Goal: Communication & Community: Answer question/provide support

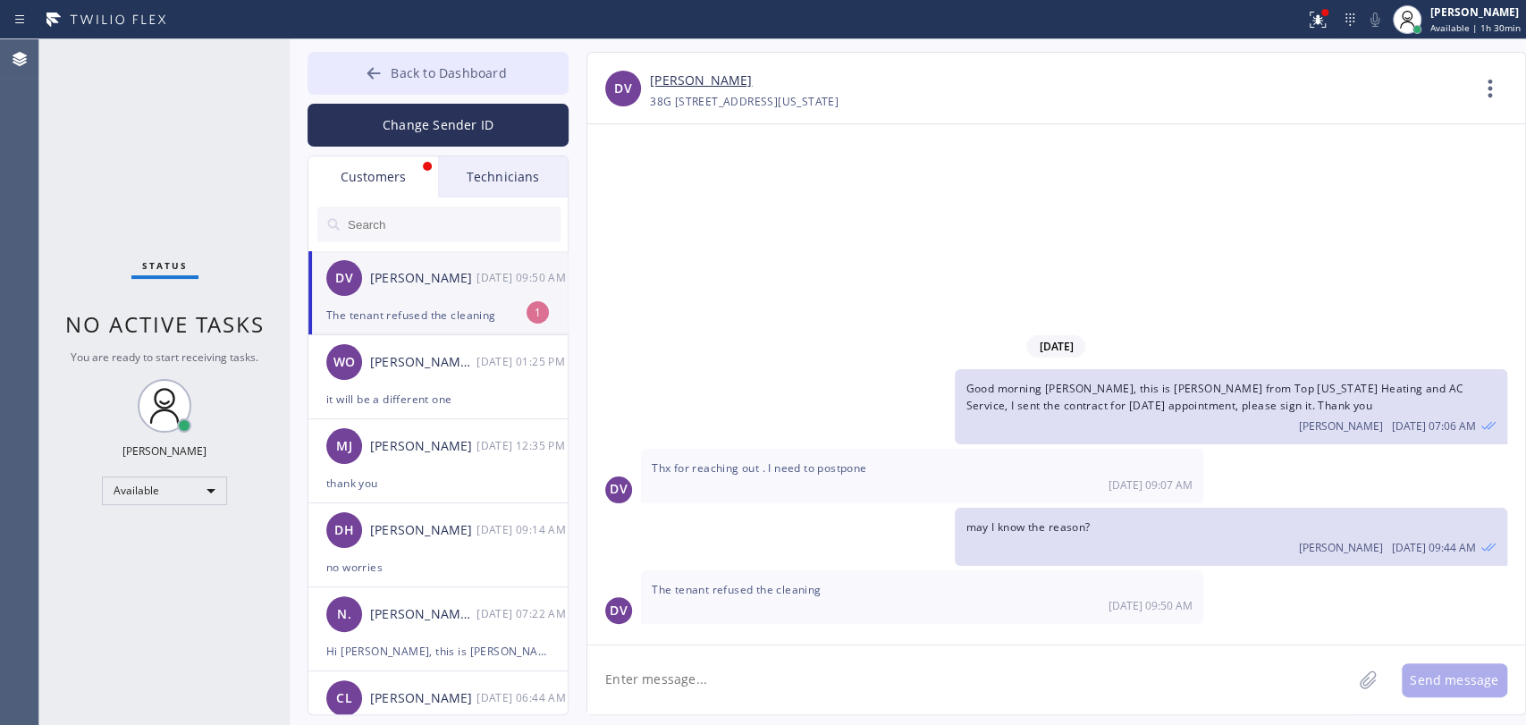
click at [412, 74] on span "Back to Dashboard" at bounding box center [448, 72] width 115 height 17
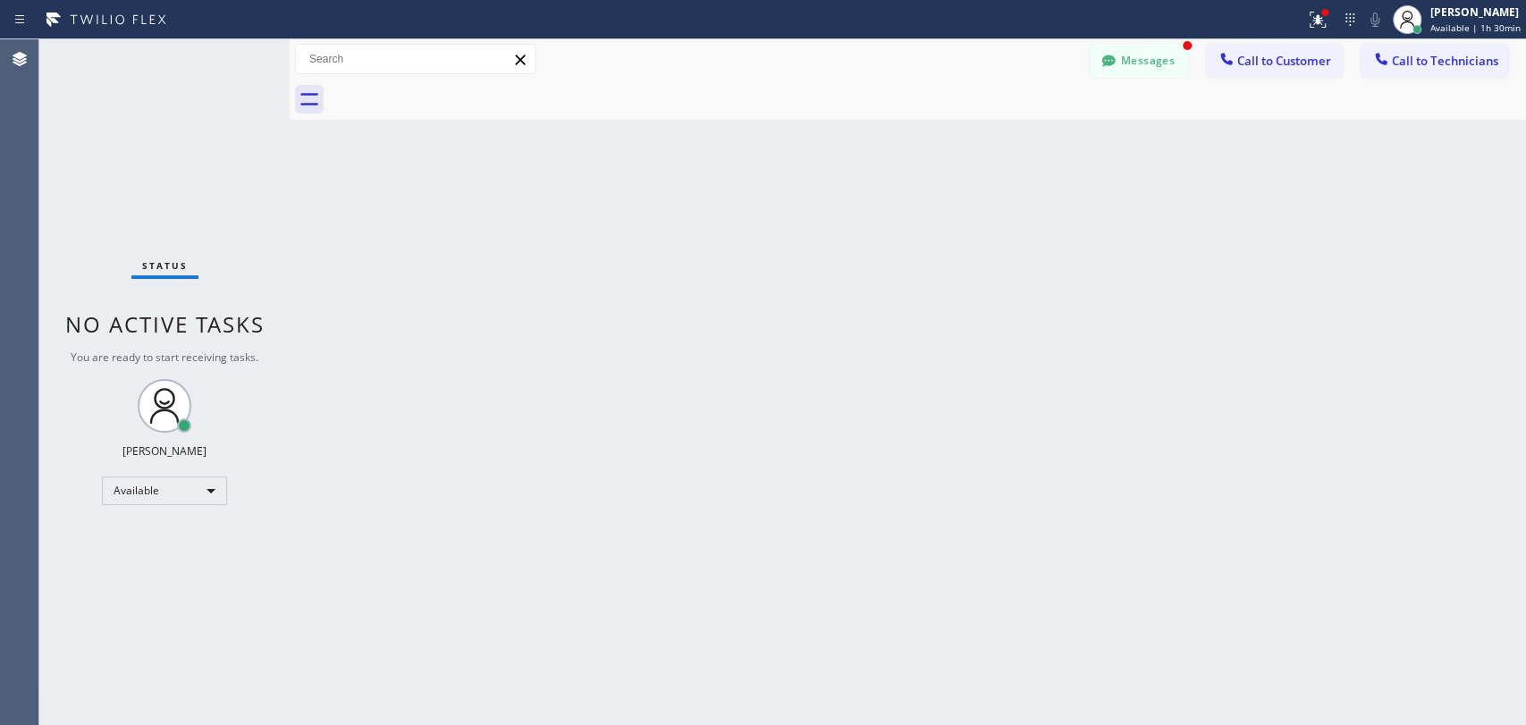
click at [1408, 324] on div "Back to Dashboard Change Sender ID Customers Technicians DV [PERSON_NAME] [DATE…" at bounding box center [908, 381] width 1236 height 685
click at [1130, 46] on button "Messages" at bounding box center [1138, 61] width 98 height 34
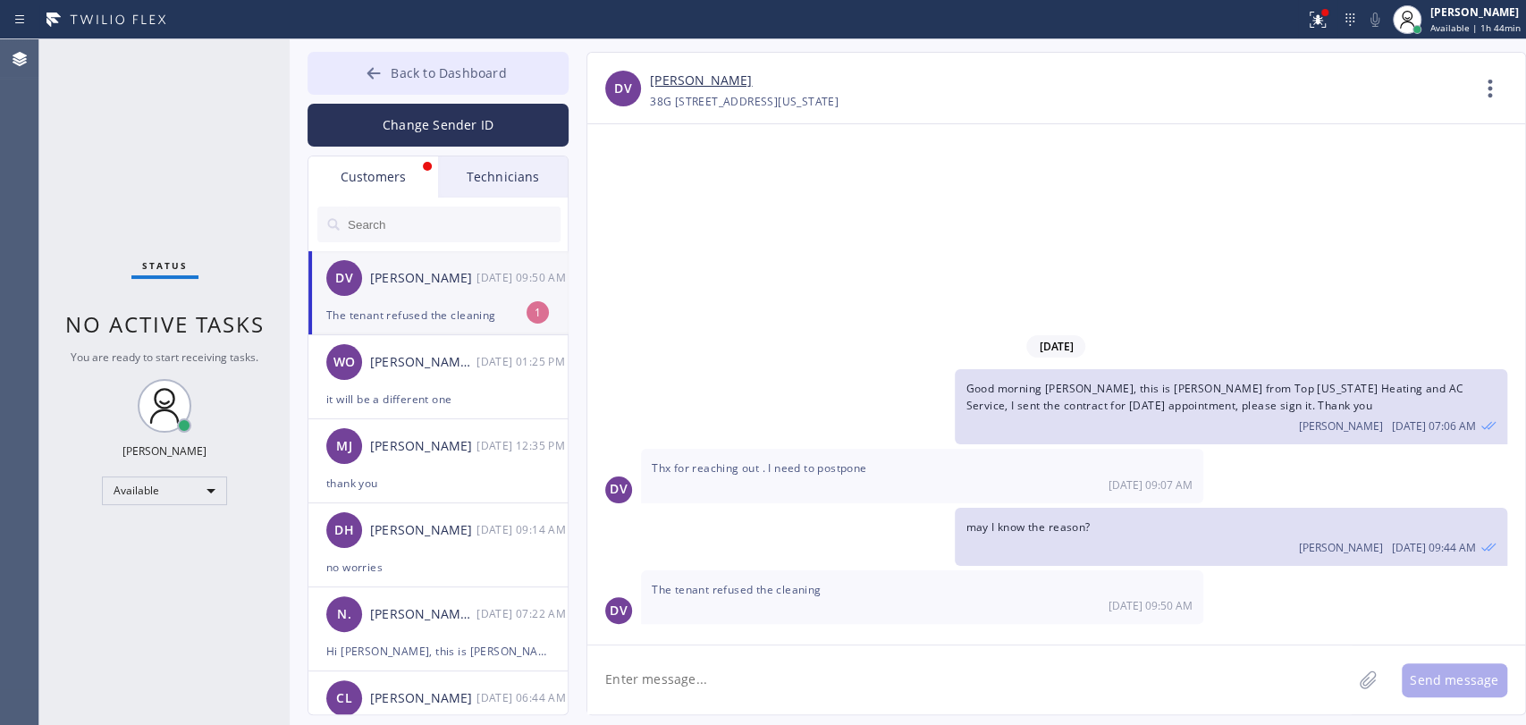
click at [460, 75] on span "Back to Dashboard" at bounding box center [448, 72] width 115 height 17
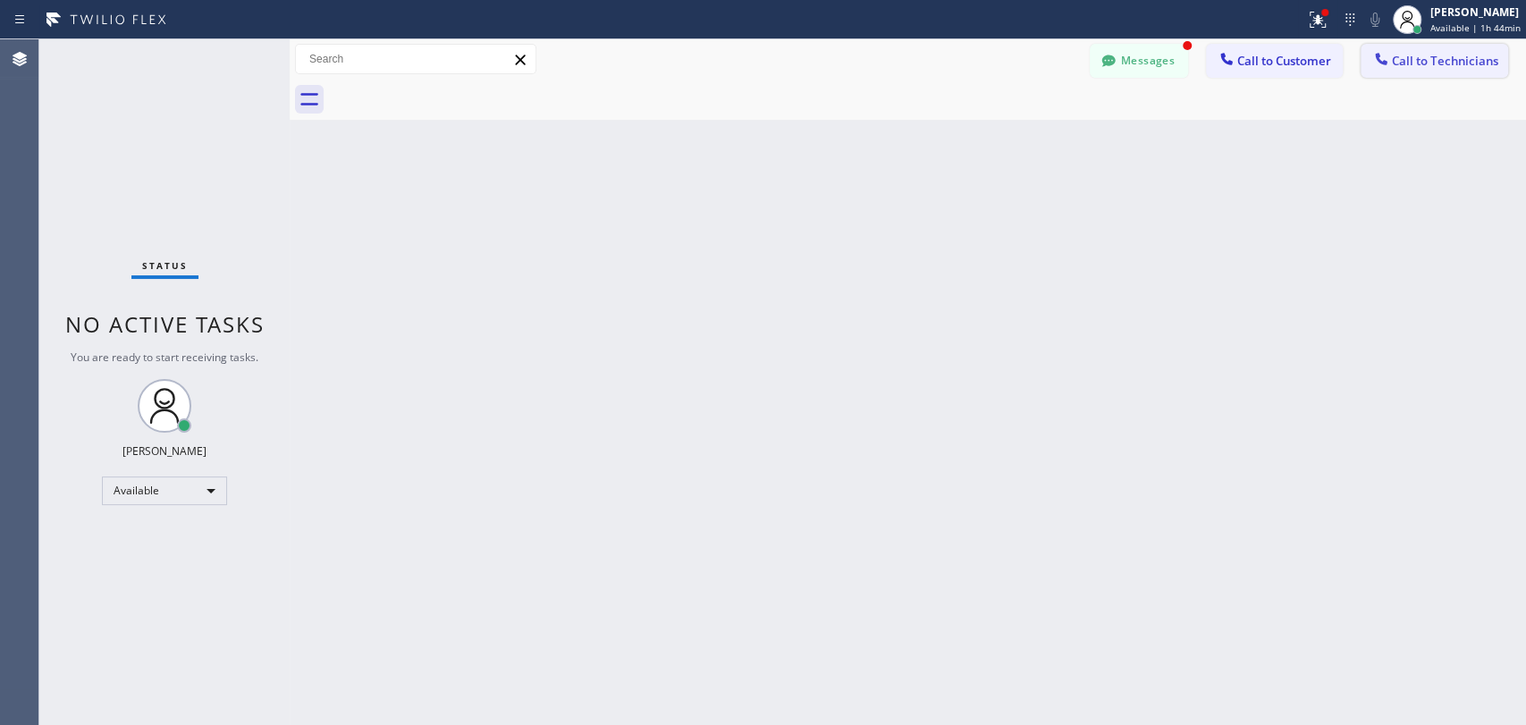
click at [1425, 60] on span "Call to Technicians" at bounding box center [1445, 61] width 106 height 16
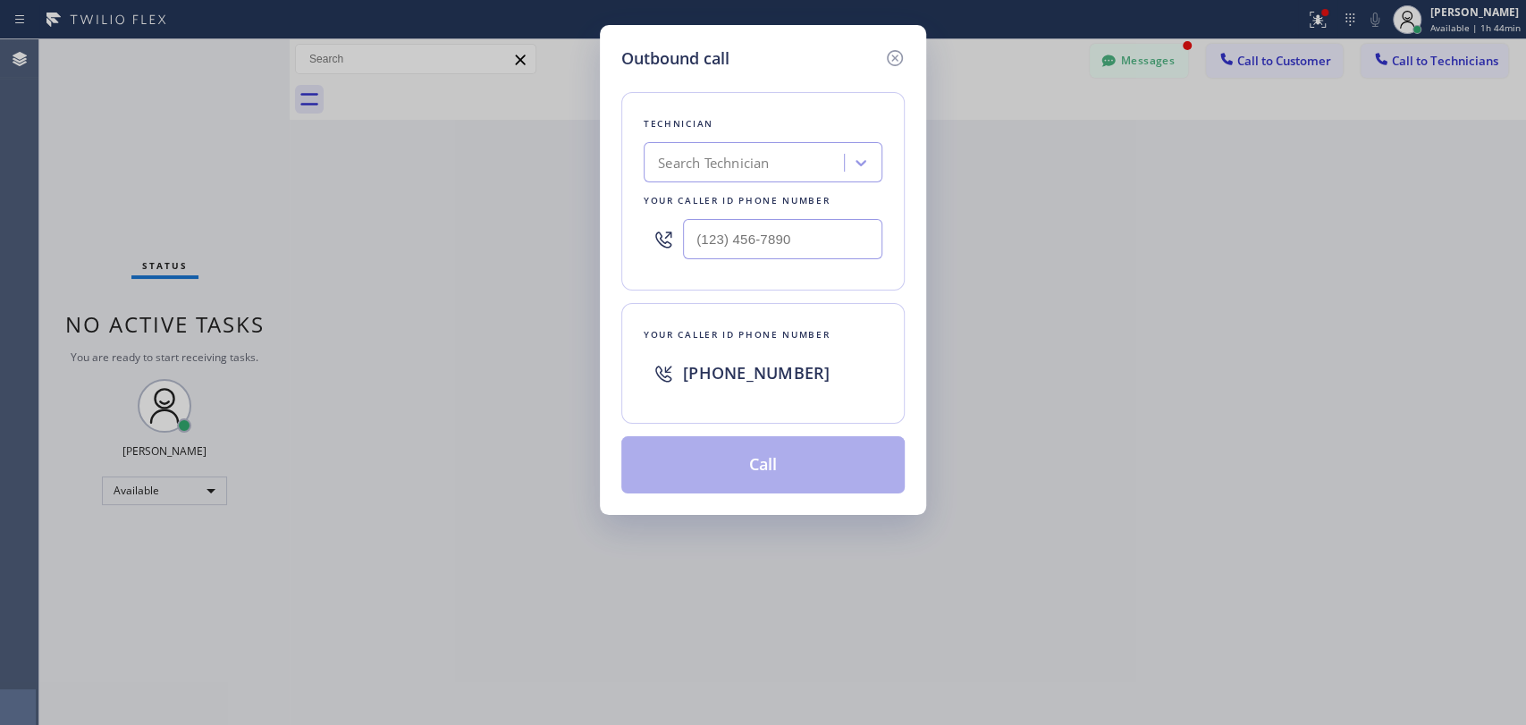
click at [708, 156] on div "Search Technician" at bounding box center [713, 163] width 111 height 21
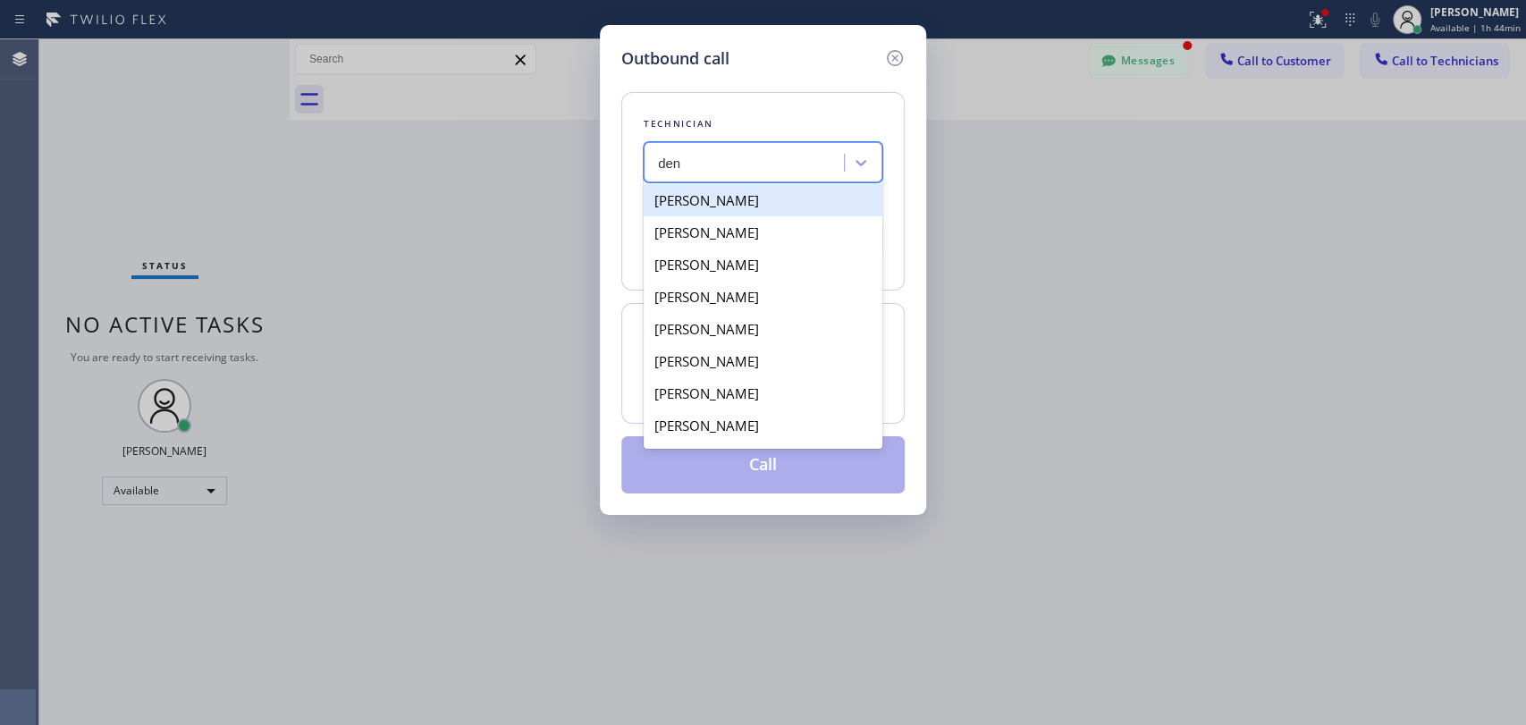
type input "den"
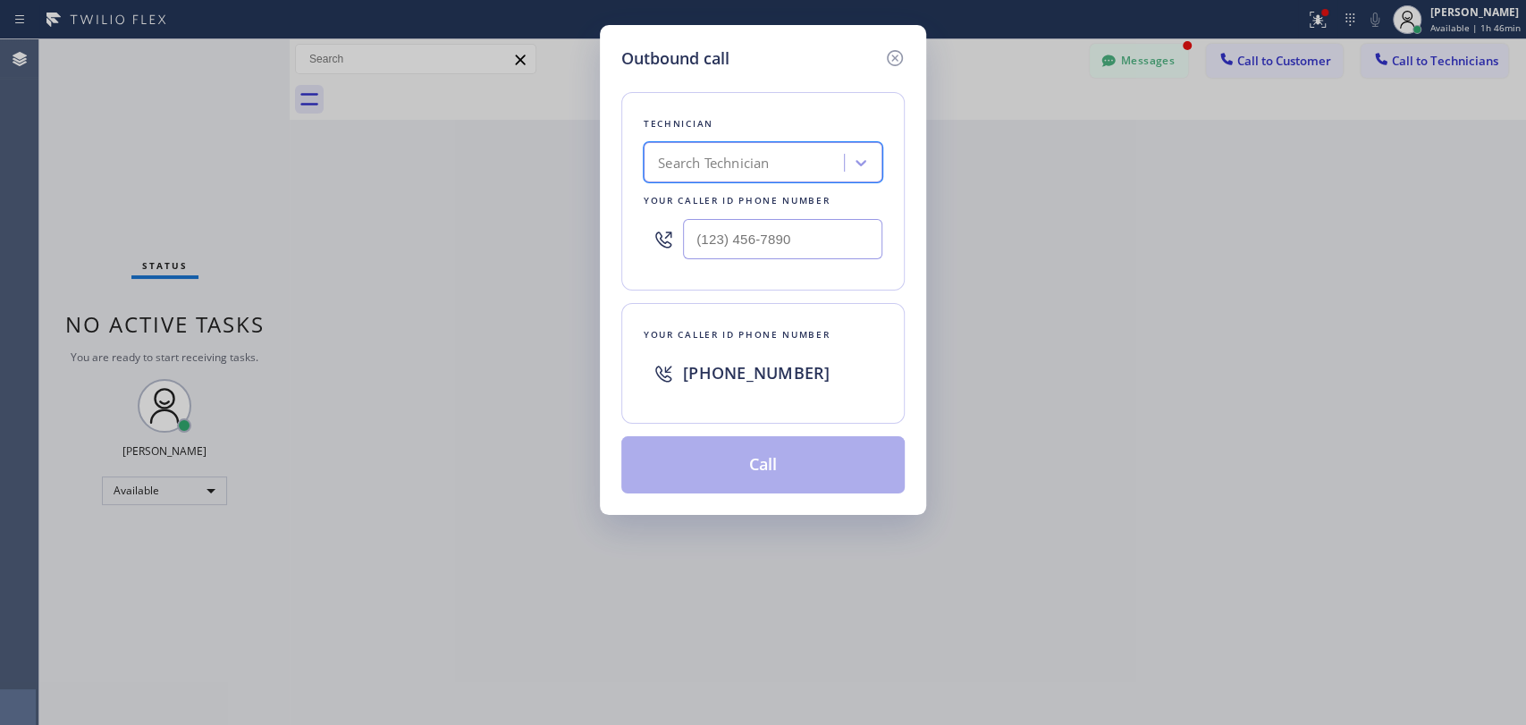
click at [812, 151] on div "Search Technician" at bounding box center [746, 162] width 195 height 31
type input "[PERSON_NAME]"
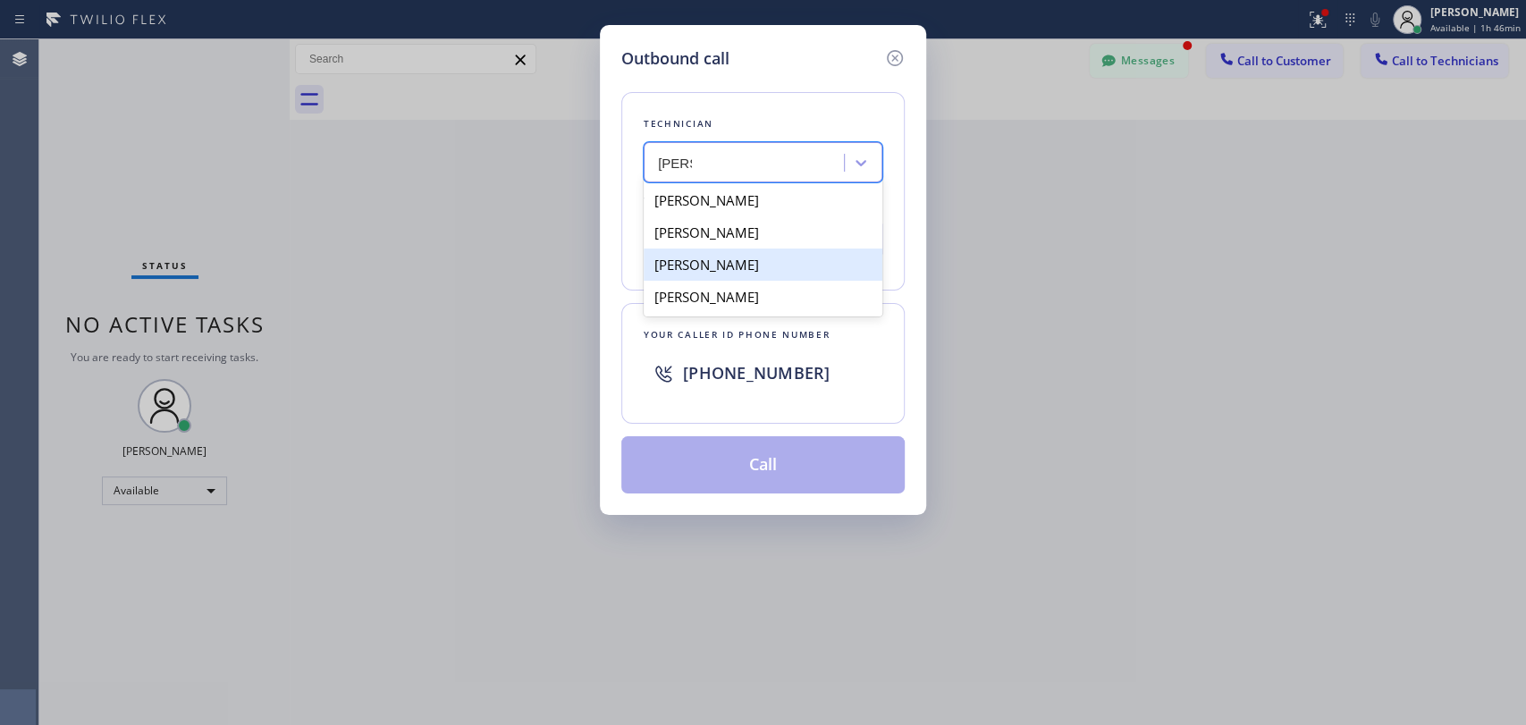
click at [780, 270] on div "[PERSON_NAME]" at bounding box center [762, 264] width 239 height 32
type input "[PHONE_NUMBER]"
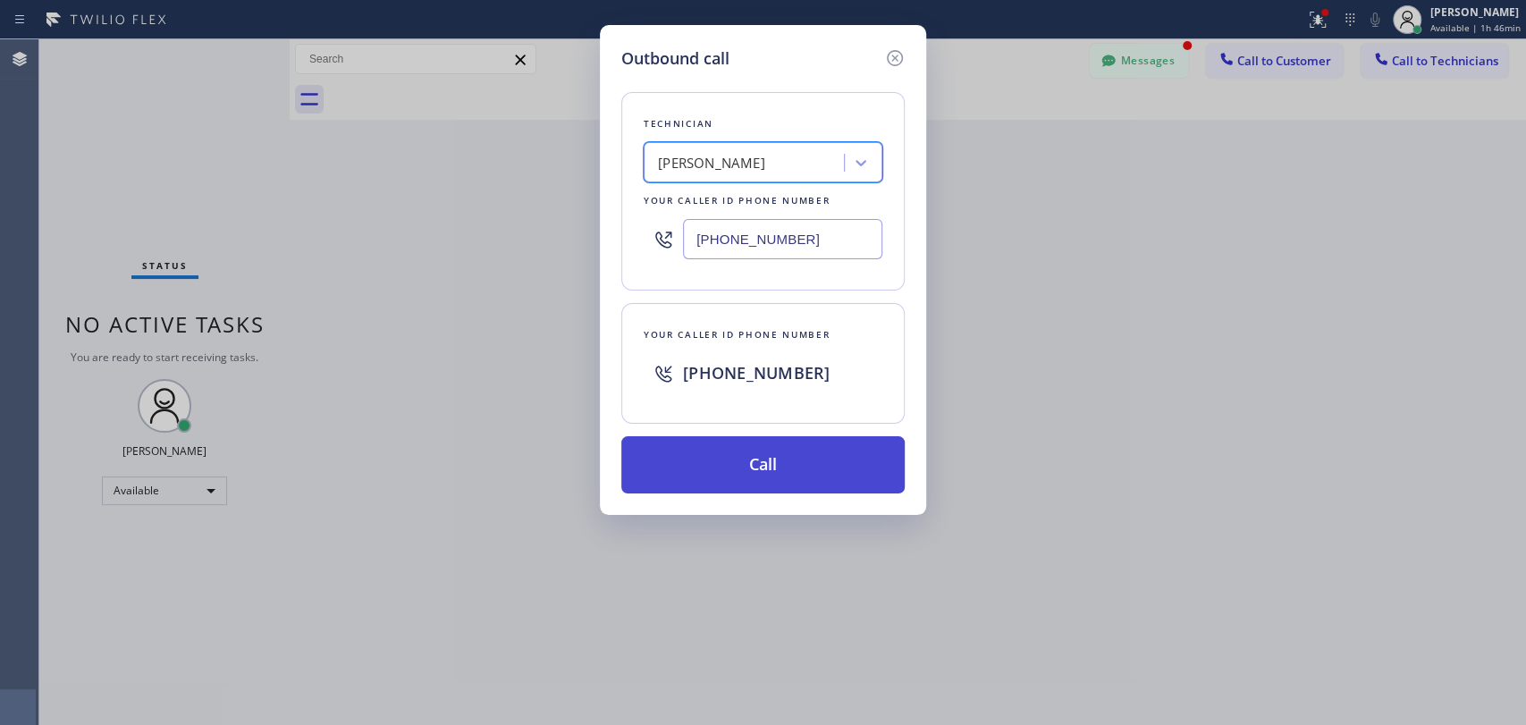
click at [768, 470] on button "Call" at bounding box center [762, 464] width 283 height 57
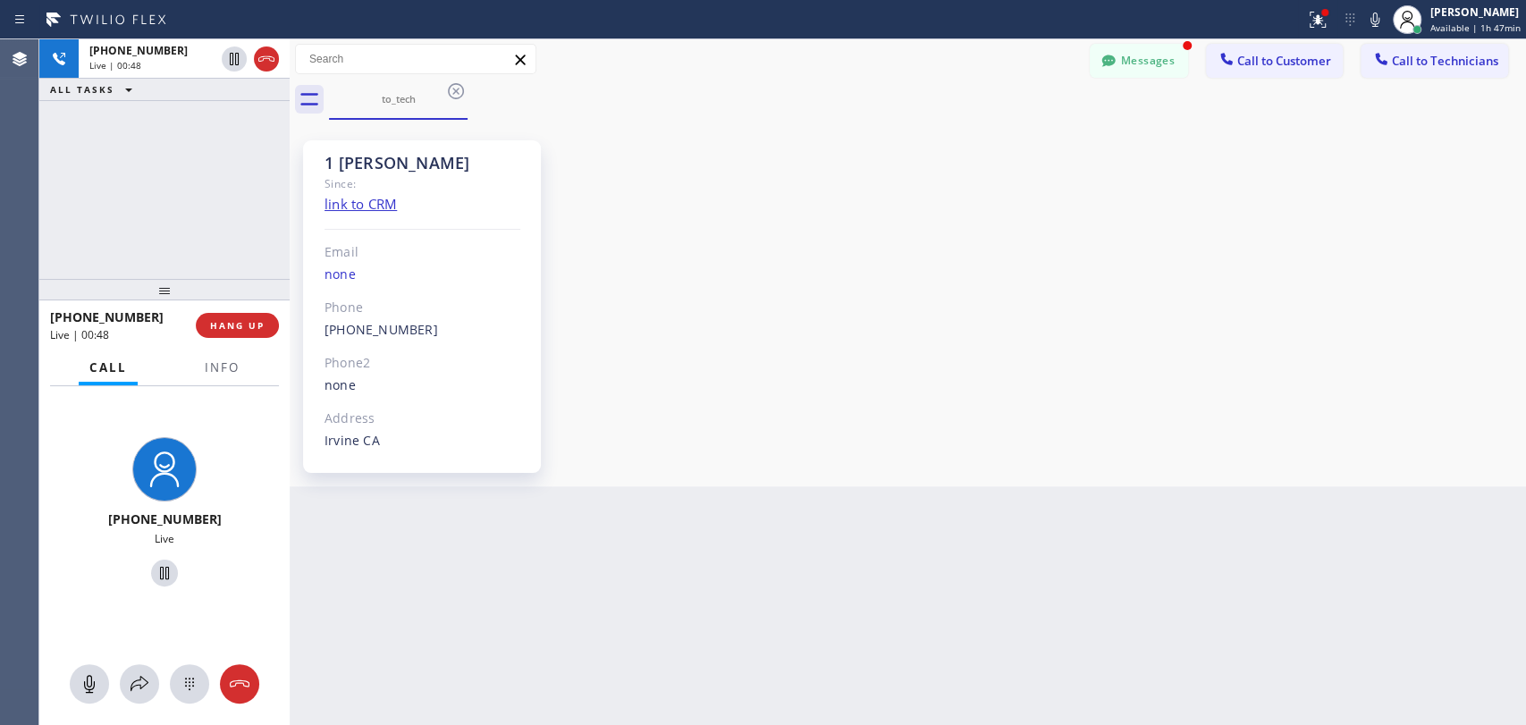
scroll to position [9607, 0]
click at [228, 322] on span "HANG UP" at bounding box center [237, 325] width 55 height 13
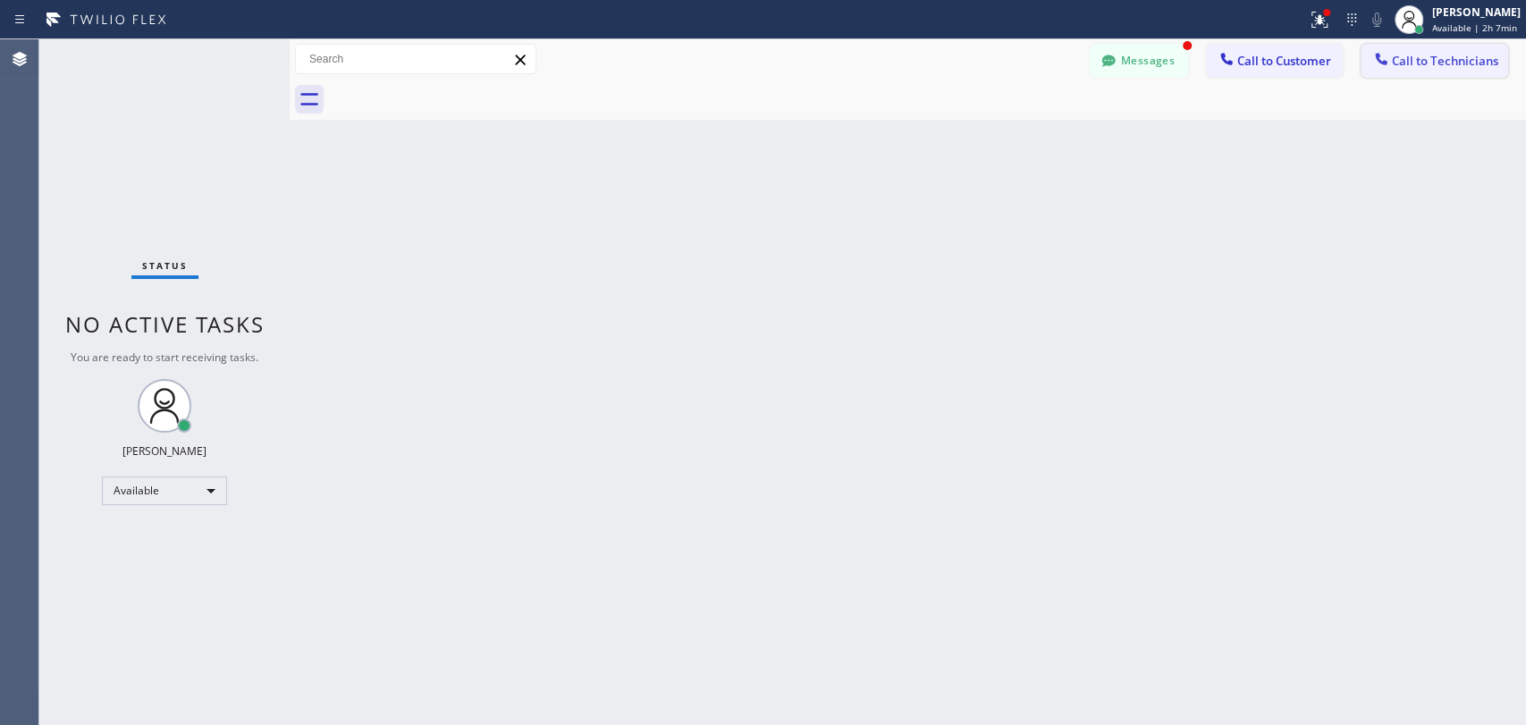
click at [1412, 56] on span "Call to Technicians" at bounding box center [1445, 61] width 106 height 16
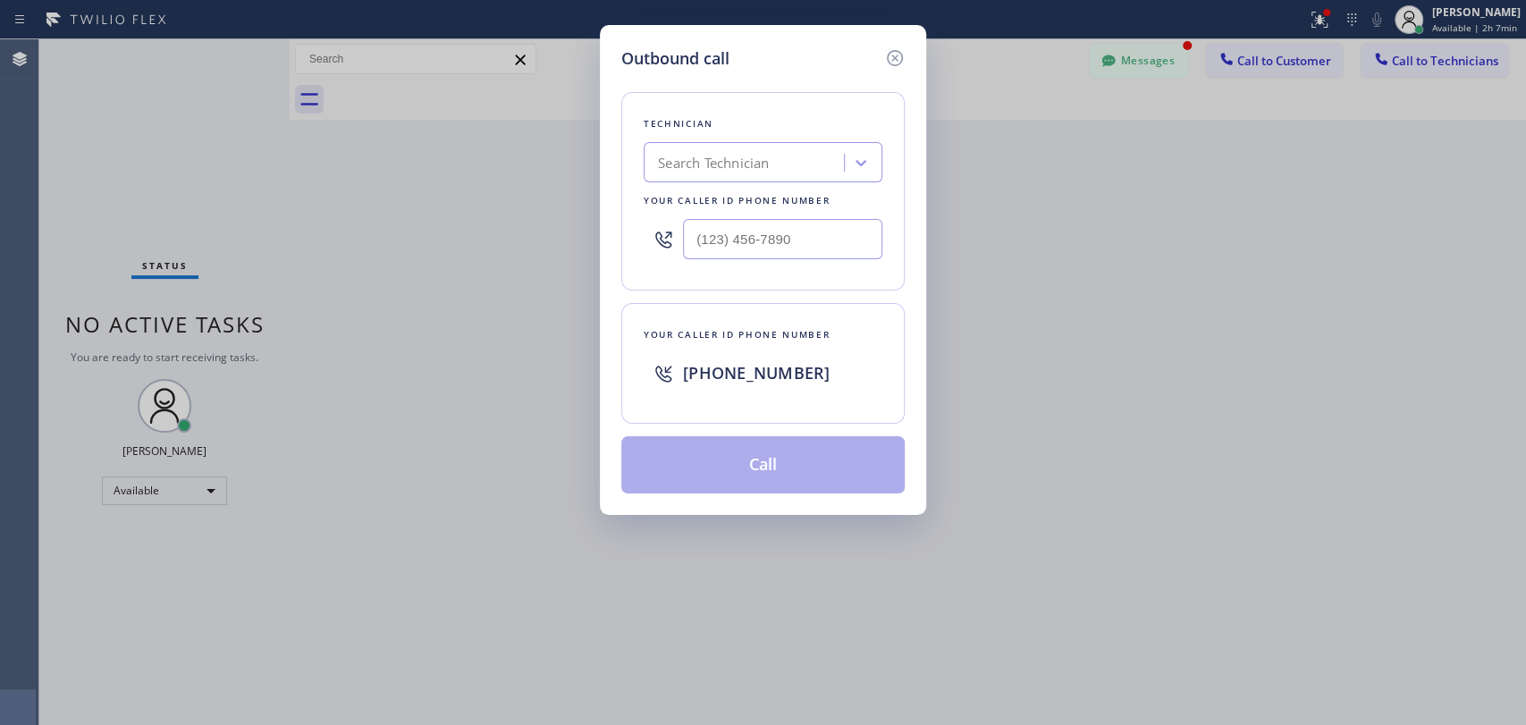
click at [703, 154] on div "Search Technician" at bounding box center [713, 163] width 111 height 21
type input "arme"
click at [744, 197] on div "[PERSON_NAME]" at bounding box center [762, 200] width 239 height 32
type input "[PHONE_NUMBER]"
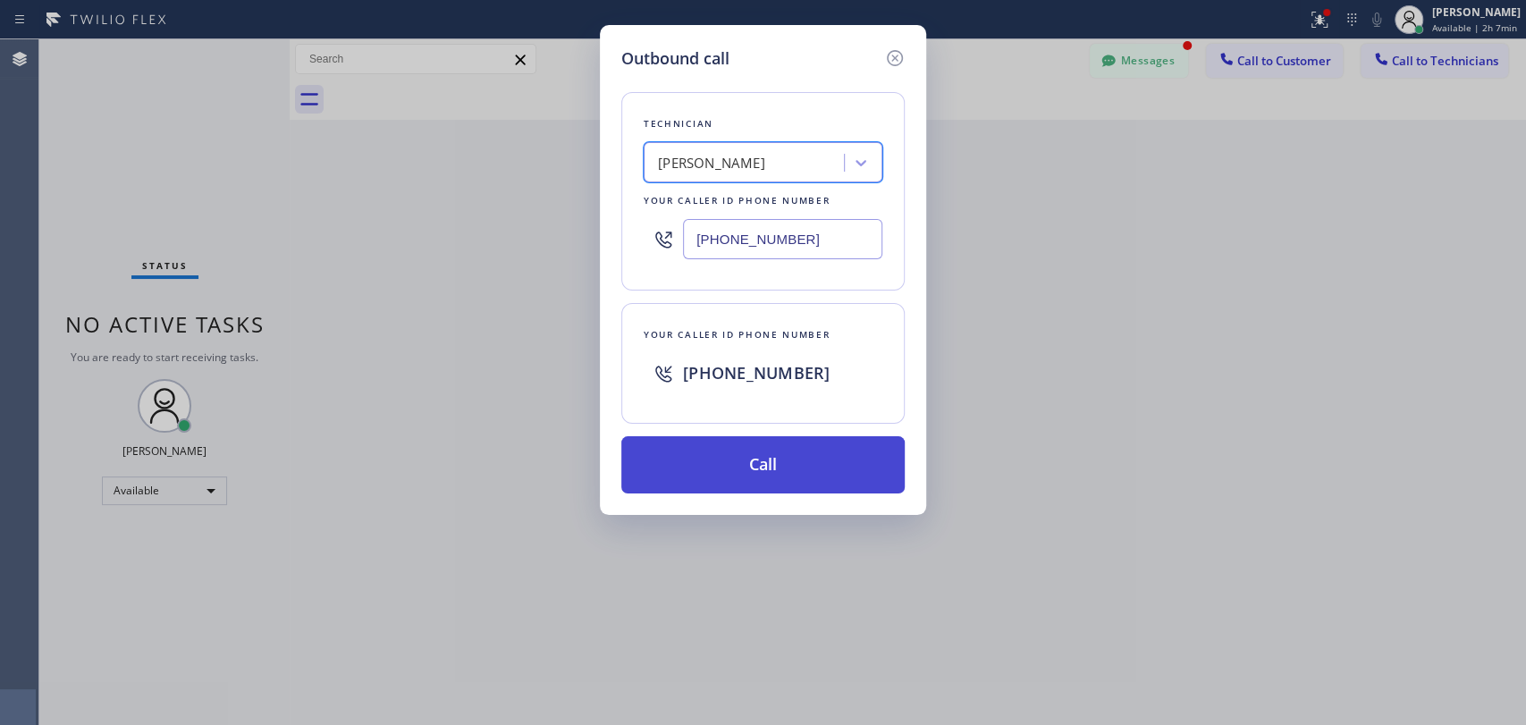
click at [724, 471] on button "Call" at bounding box center [762, 464] width 283 height 57
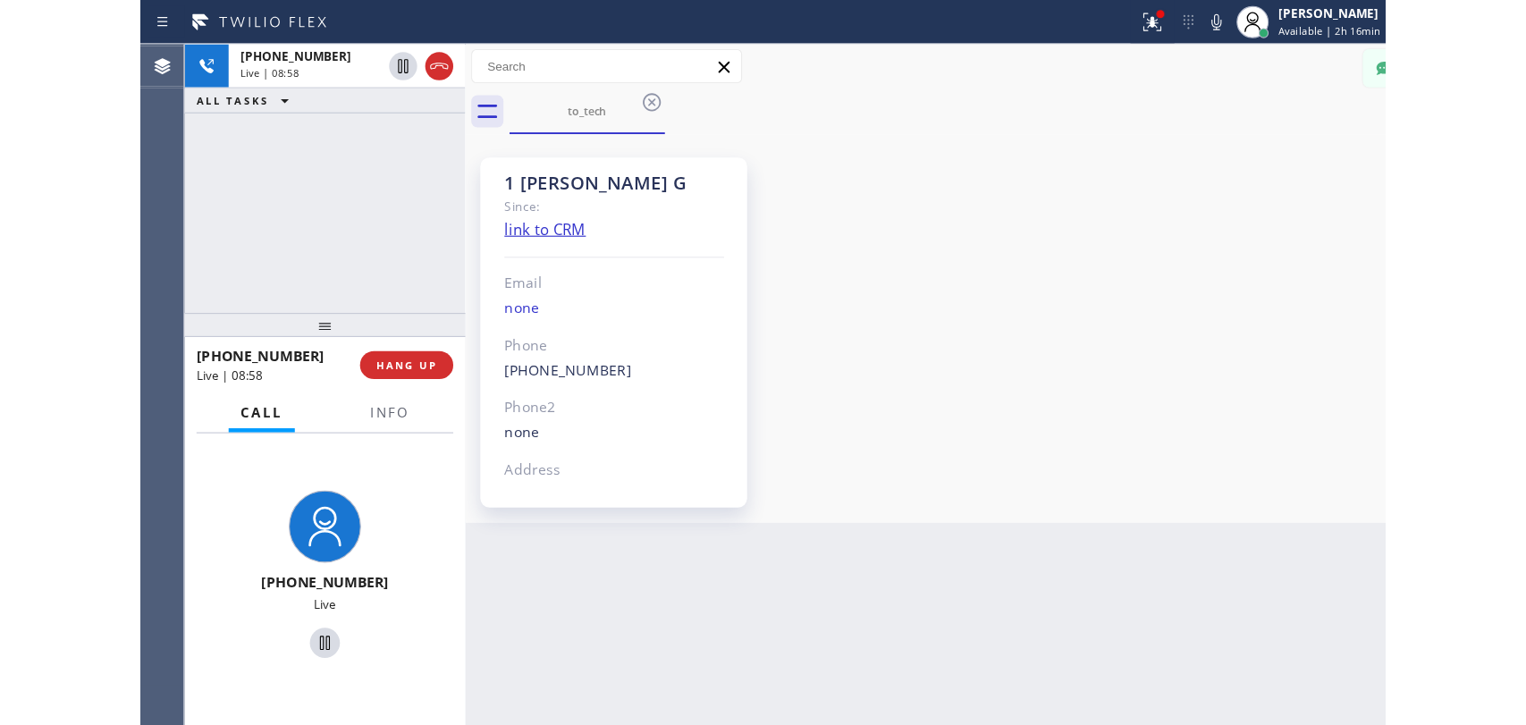
scroll to position [3679, 0]
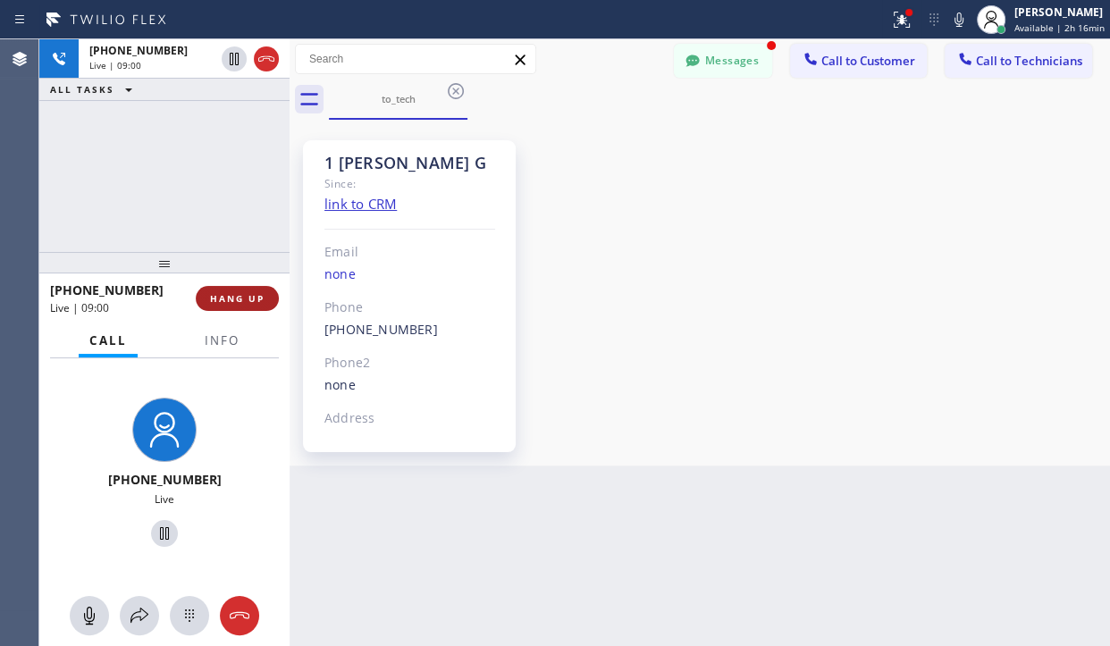
click at [262, 288] on button "HANG UP" at bounding box center [237, 298] width 83 height 25
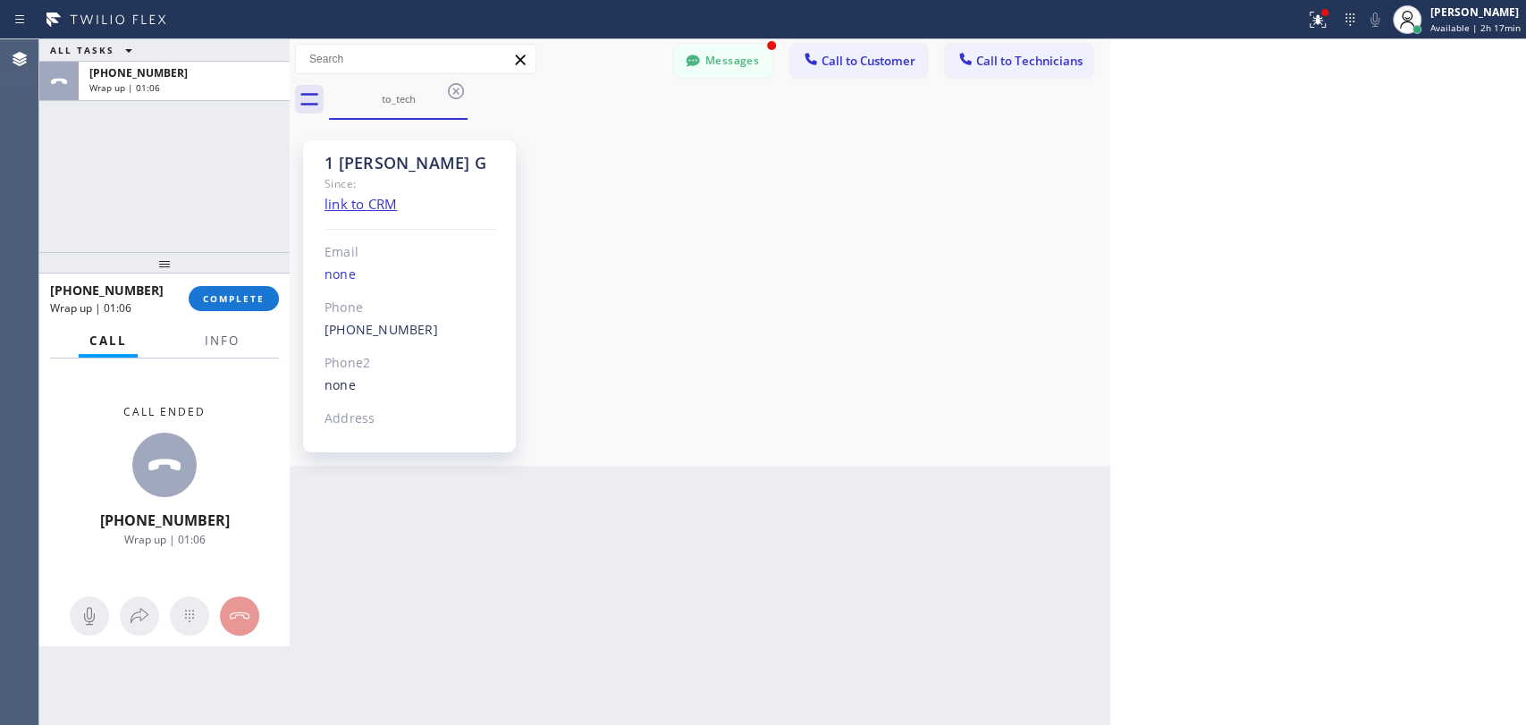
scroll to position [3370, 0]
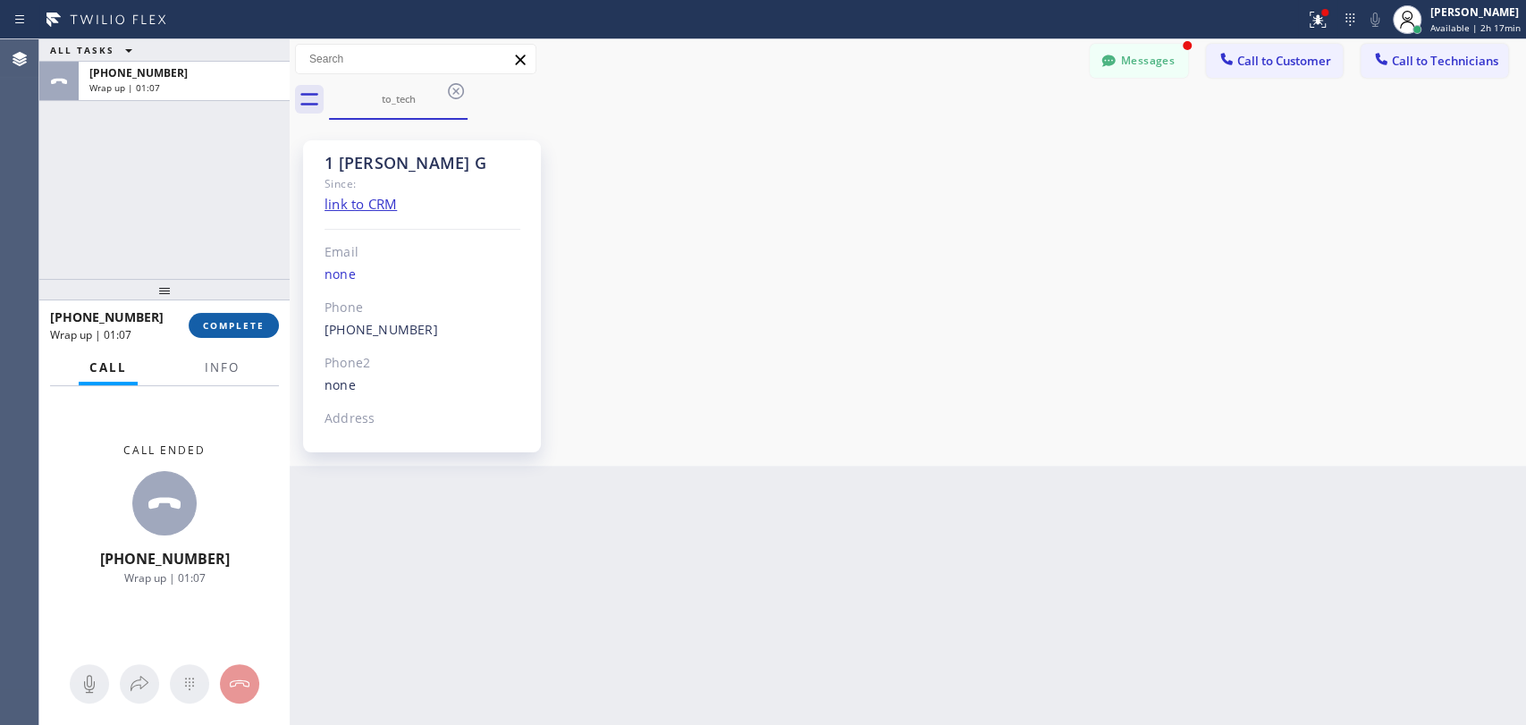
click at [254, 314] on button "COMPLETE" at bounding box center [234, 325] width 90 height 25
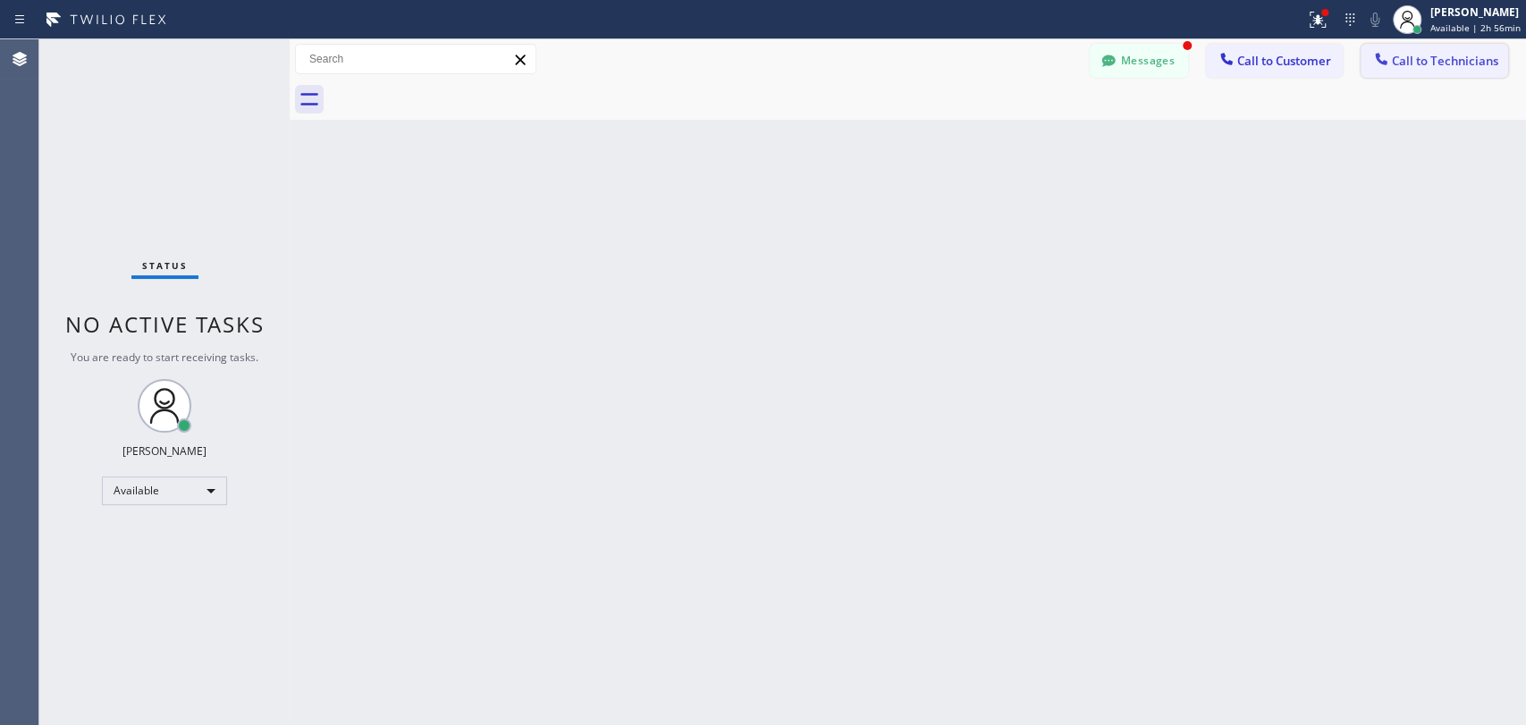
click at [1400, 60] on span "Call to Technicians" at bounding box center [1445, 61] width 106 height 16
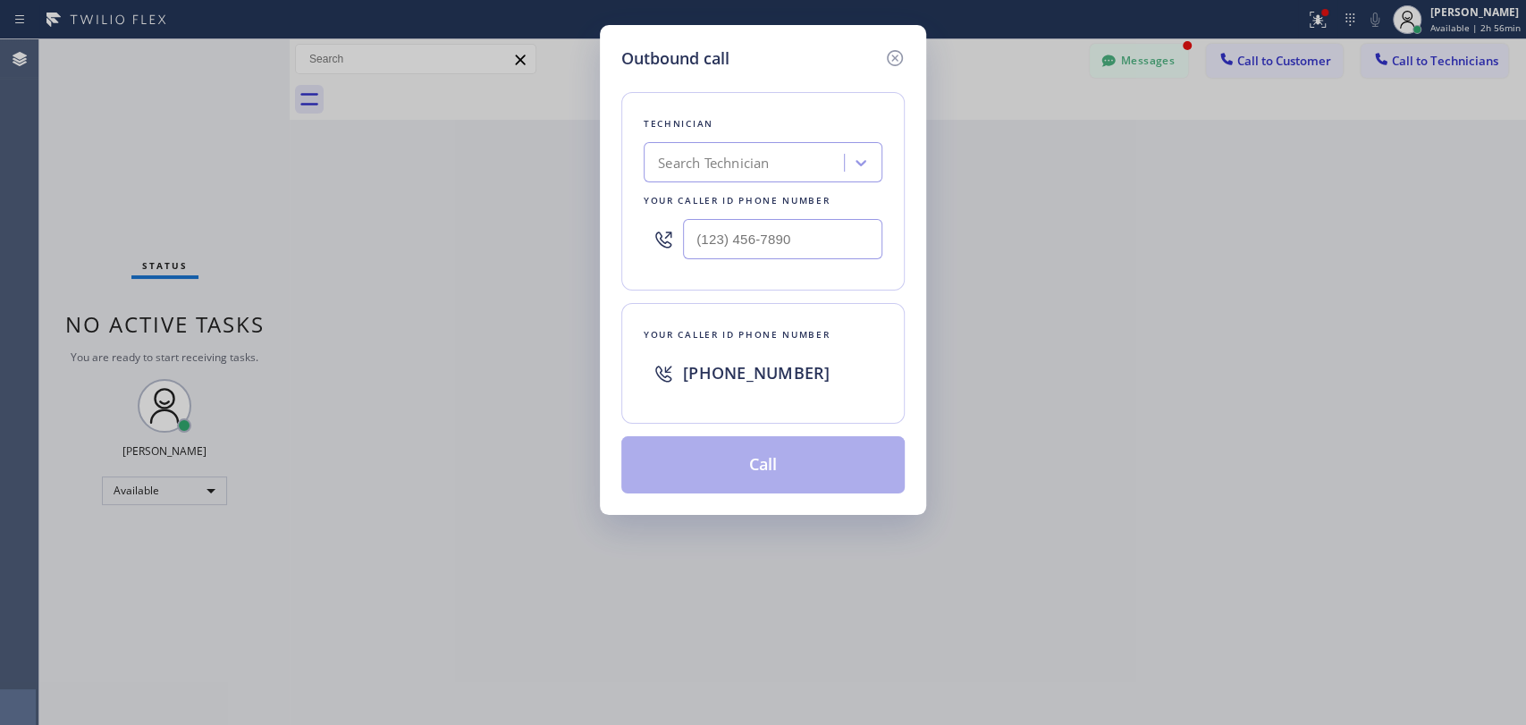
click at [753, 159] on div "Search Technician" at bounding box center [713, 163] width 111 height 21
type input "serg"
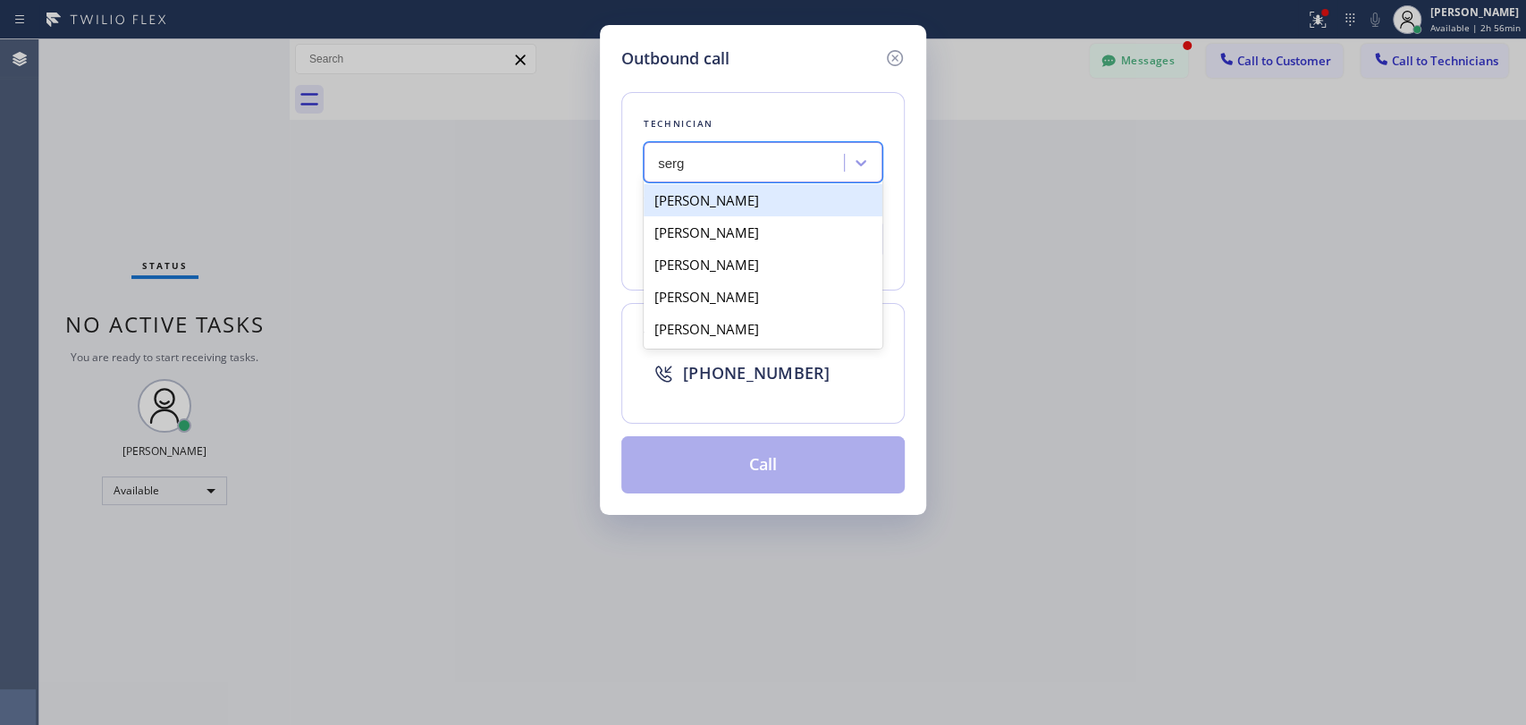
click at [714, 212] on div "[PERSON_NAME]" at bounding box center [762, 200] width 239 height 32
type input "[PHONE_NUMBER]"
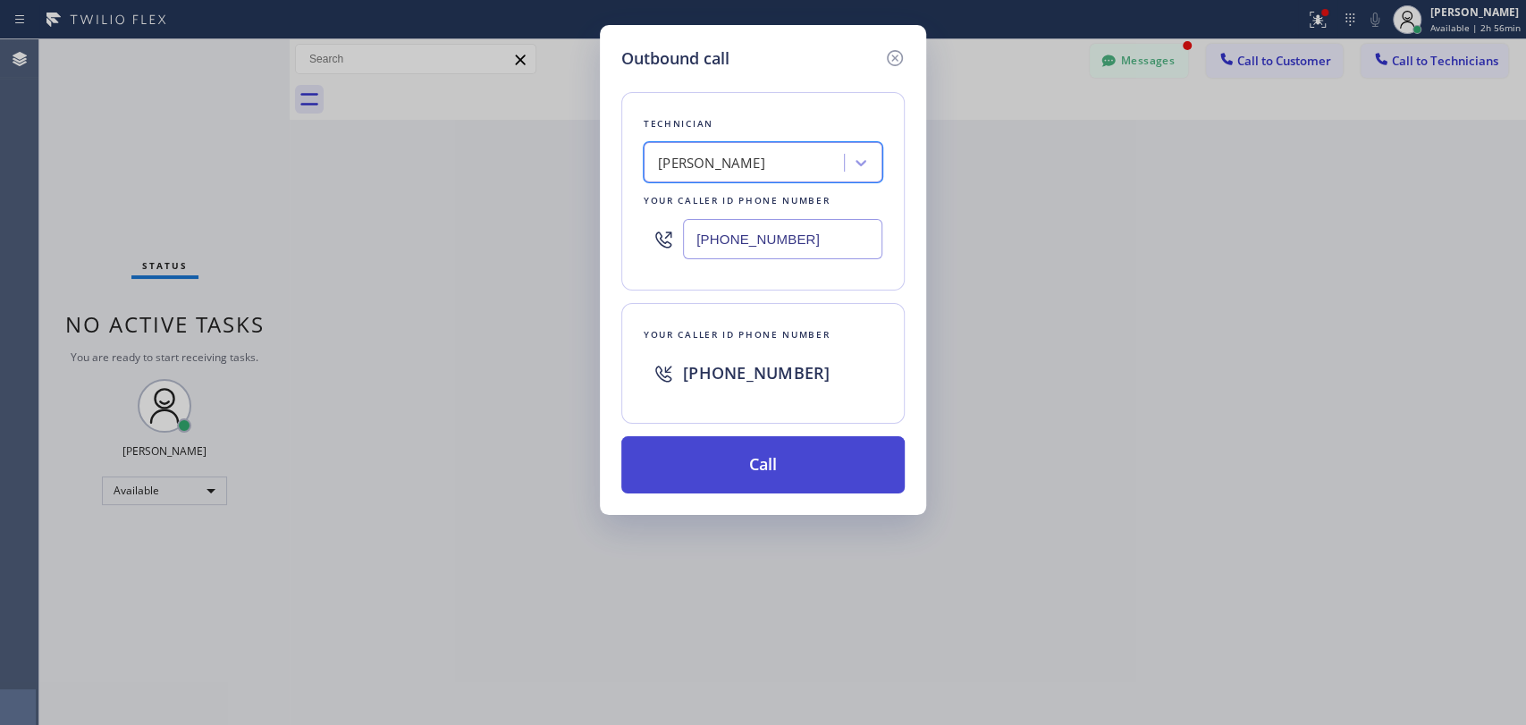
click at [713, 446] on button "Call" at bounding box center [762, 464] width 283 height 57
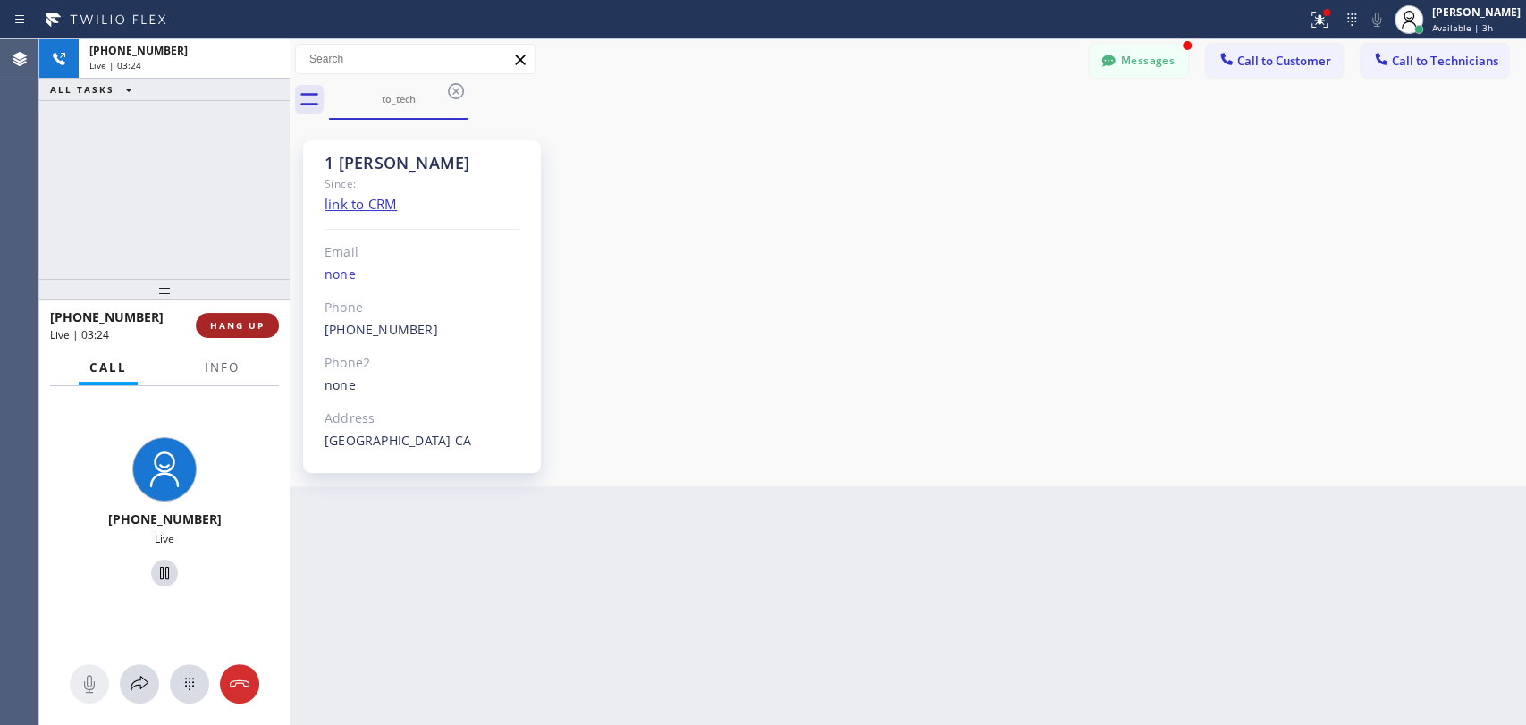
click at [245, 324] on span "HANG UP" at bounding box center [237, 325] width 55 height 13
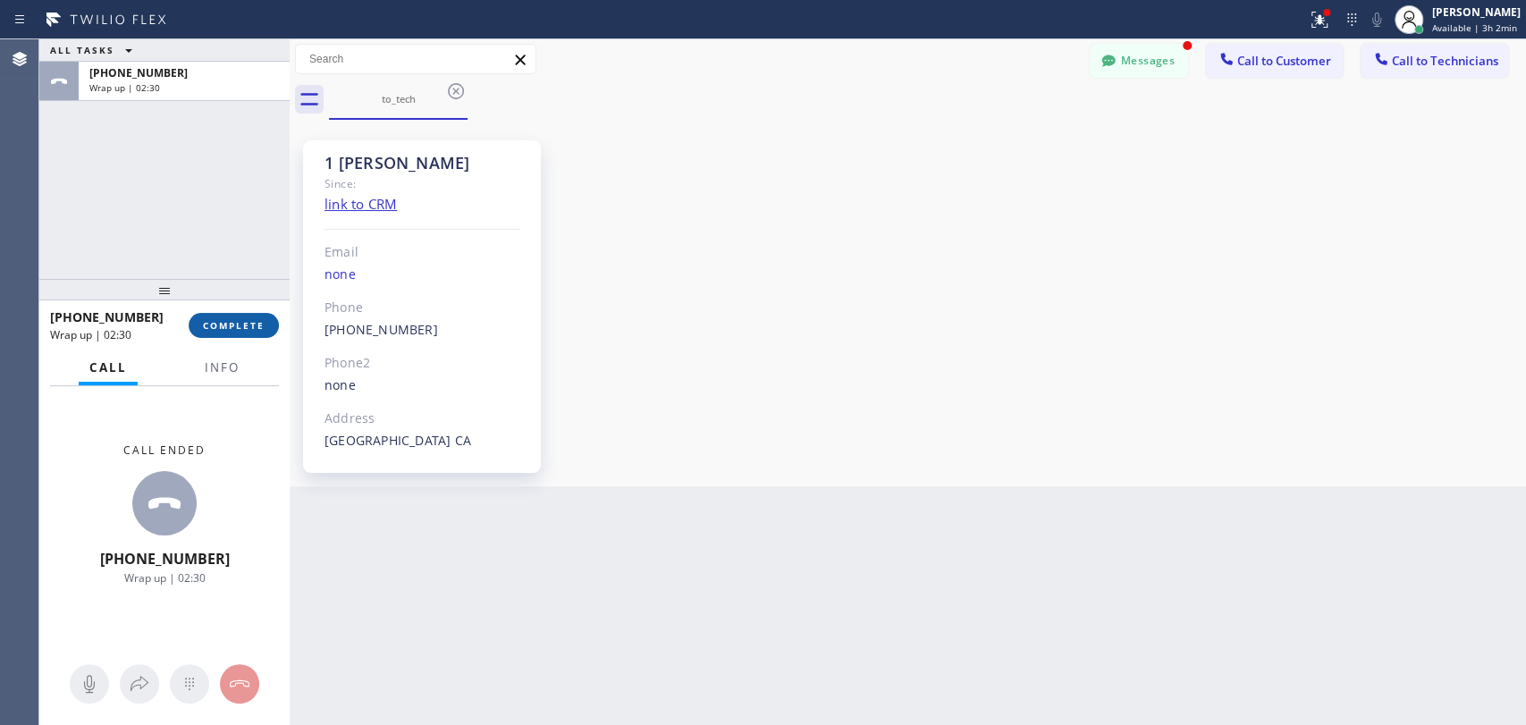
click at [227, 324] on span "COMPLETE" at bounding box center [234, 325] width 62 height 13
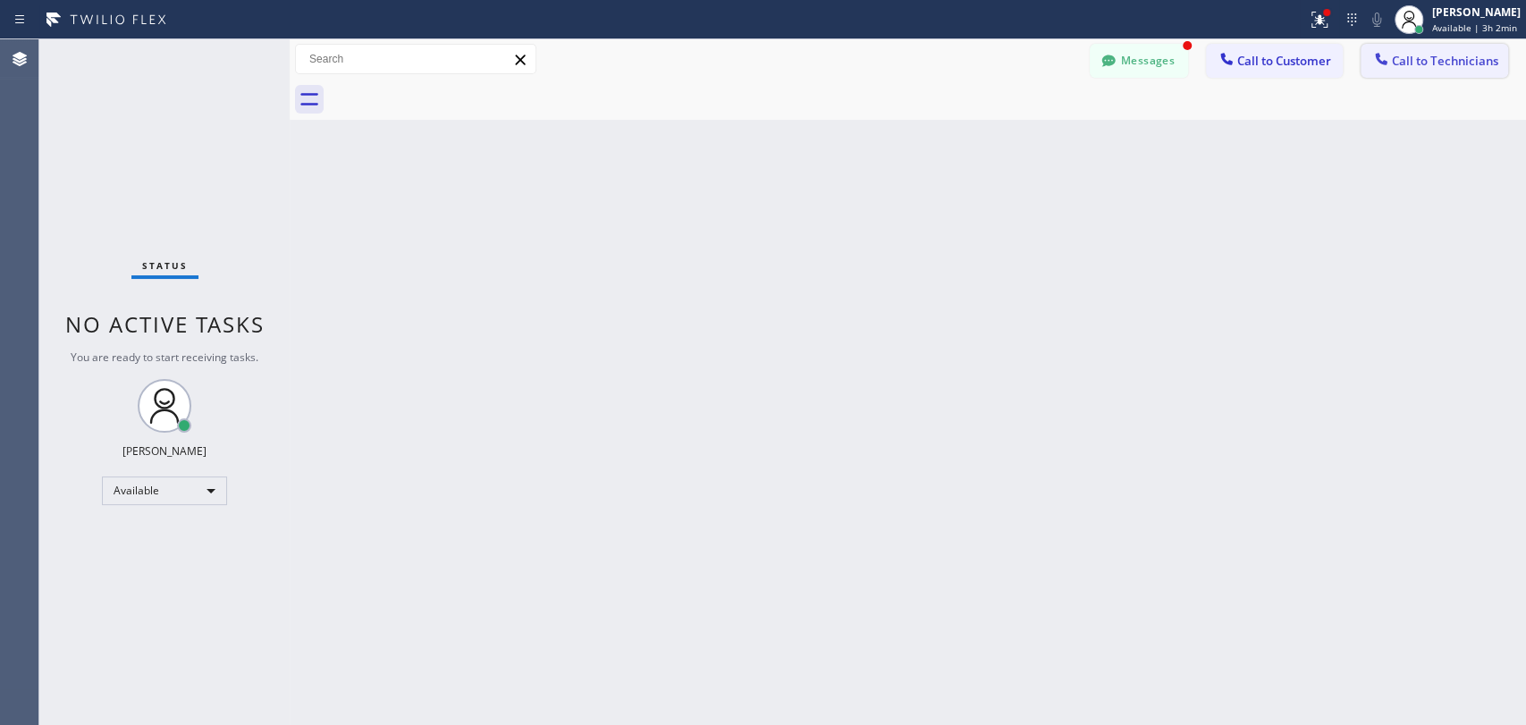
click at [1397, 60] on span "Call to Technicians" at bounding box center [1445, 61] width 106 height 16
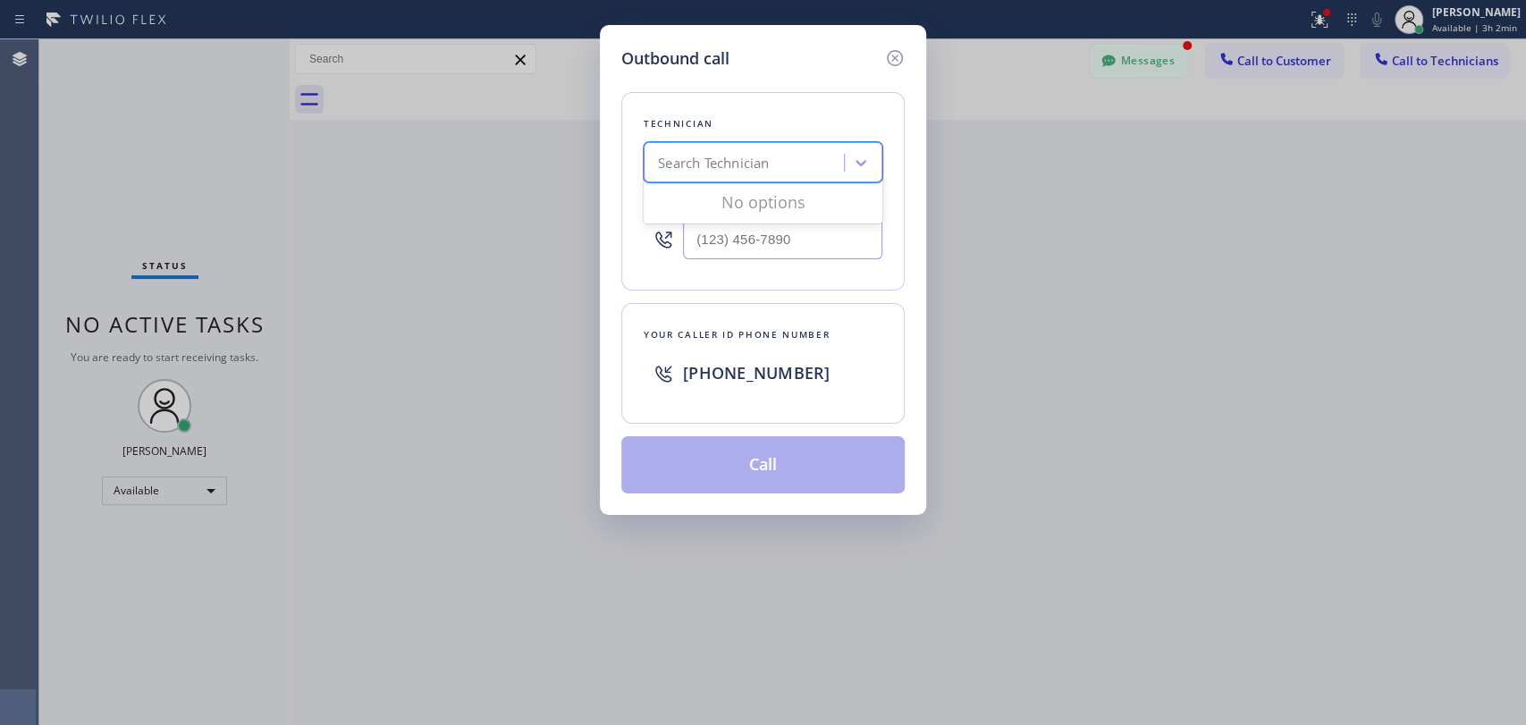
click at [685, 165] on div "Search Technician" at bounding box center [713, 163] width 111 height 21
type input "serg"
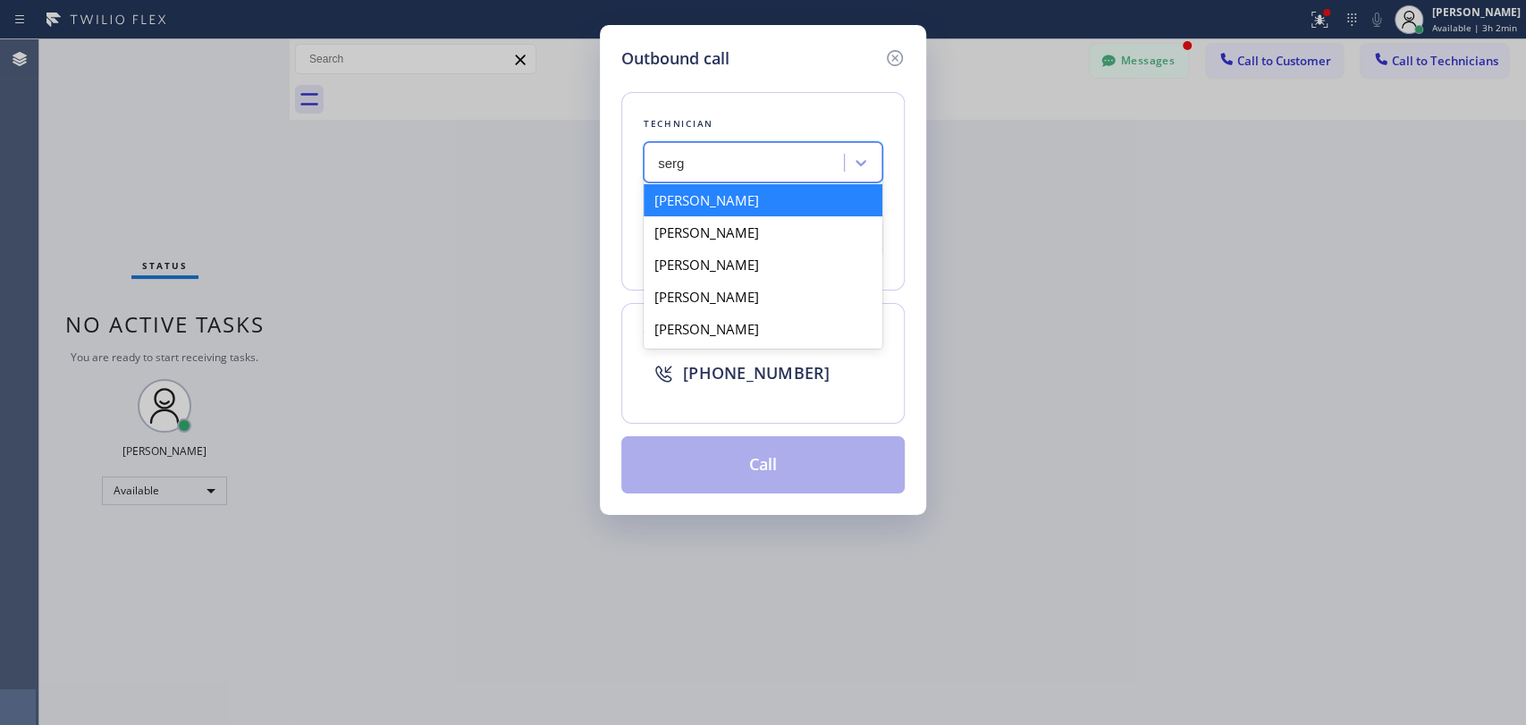
click at [728, 200] on div "[PERSON_NAME]" at bounding box center [762, 200] width 239 height 32
type input "[PHONE_NUMBER]"
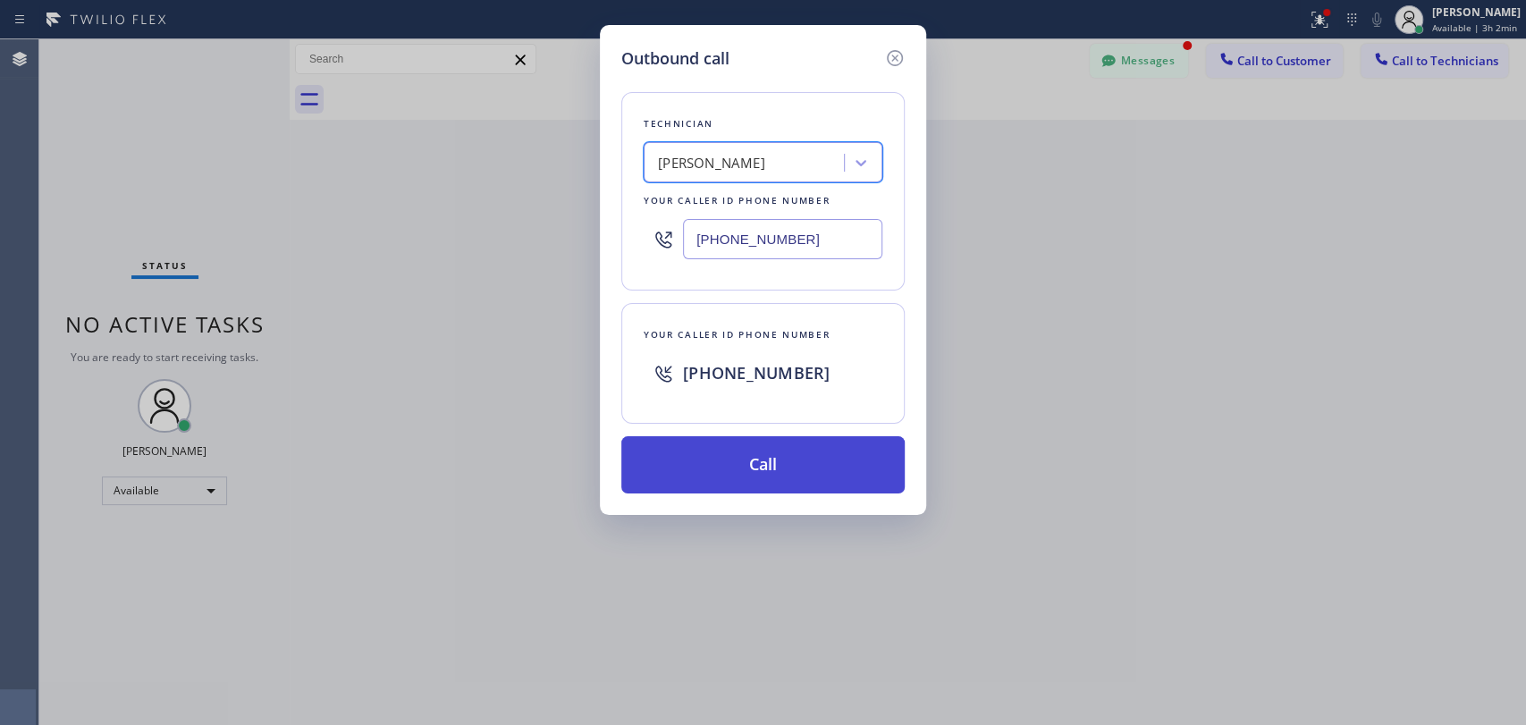
click at [751, 452] on button "Call" at bounding box center [762, 464] width 283 height 57
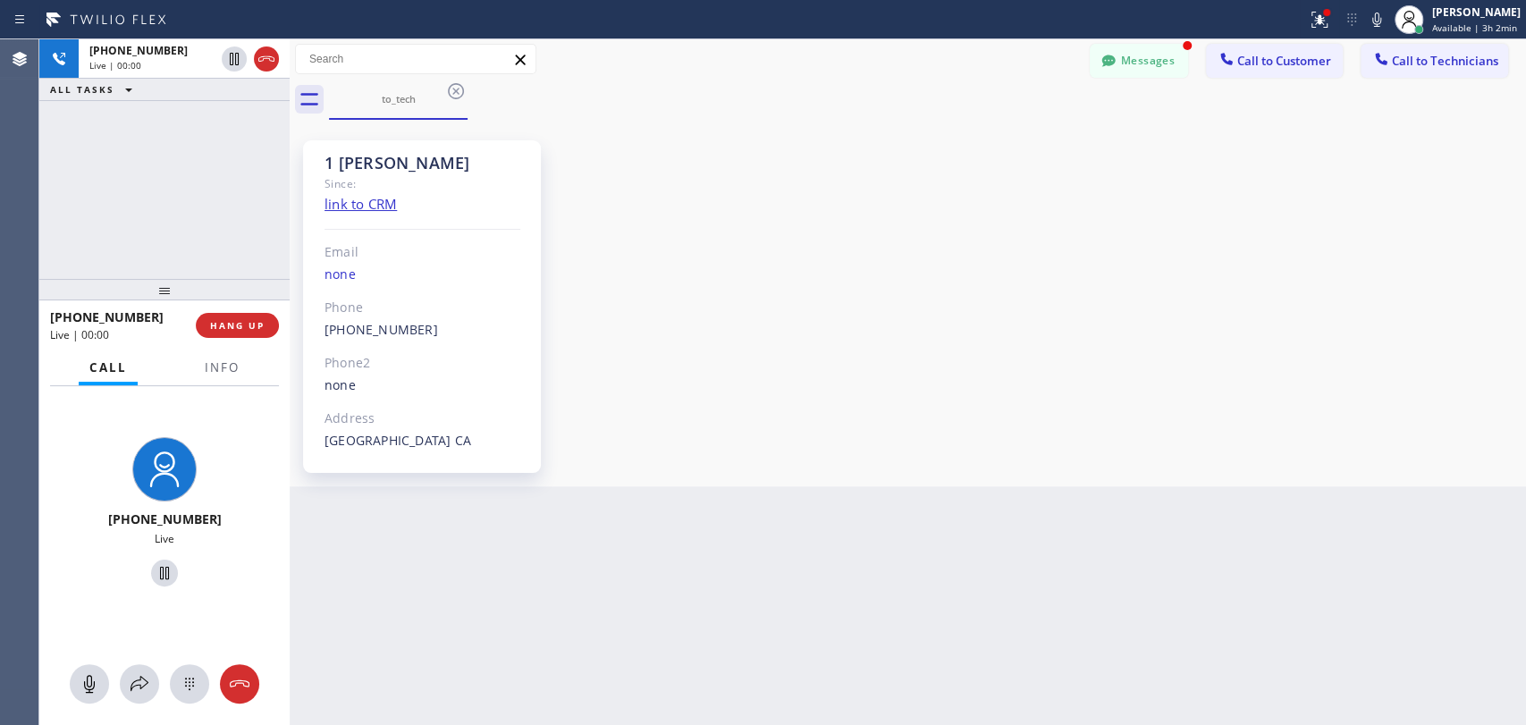
click at [1264, 318] on div "1 [PERSON_NAME] Since: link to CRM Email none Phone [PHONE_NUMBER] Outbound cal…" at bounding box center [907, 302] width 1227 height 357
click at [250, 324] on span "HANG UP" at bounding box center [237, 325] width 55 height 13
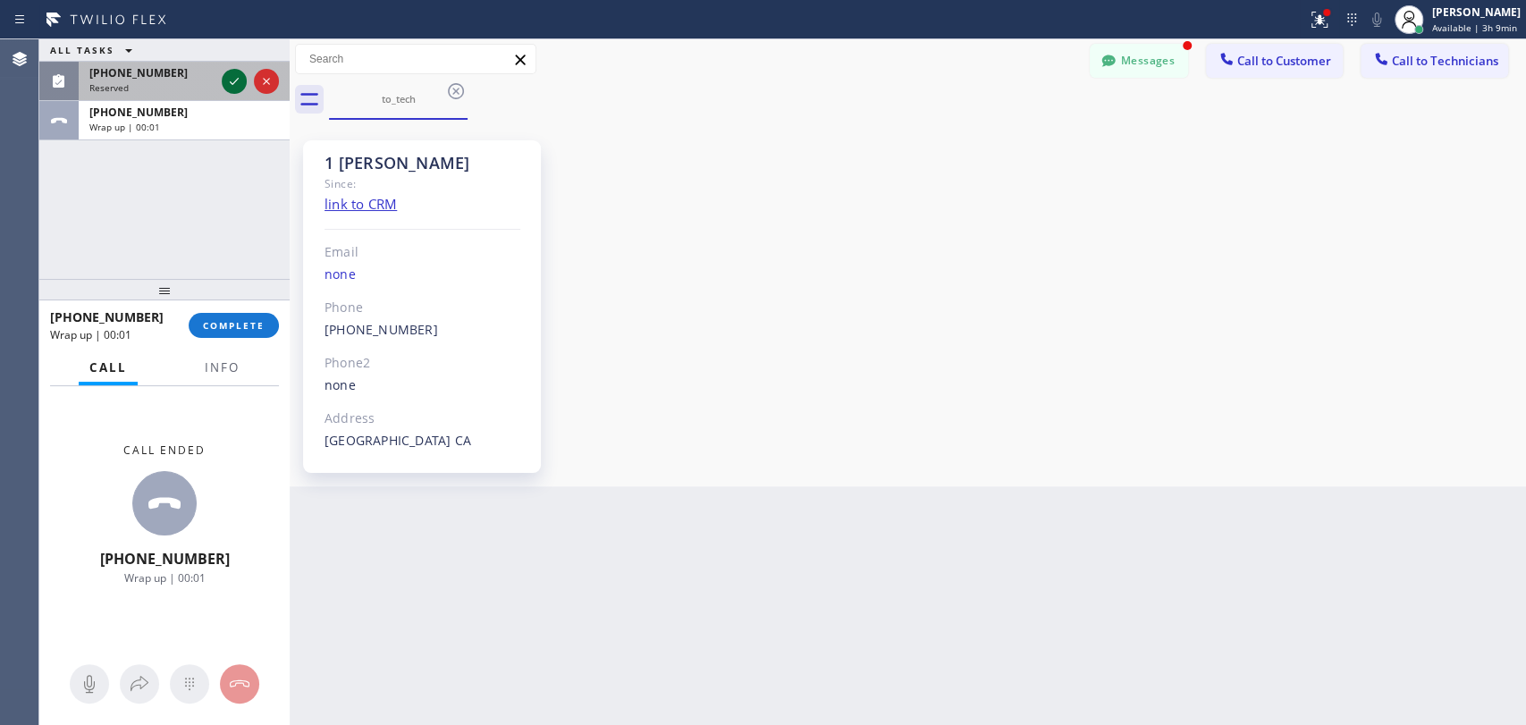
click at [231, 81] on icon at bounding box center [233, 81] width 21 height 21
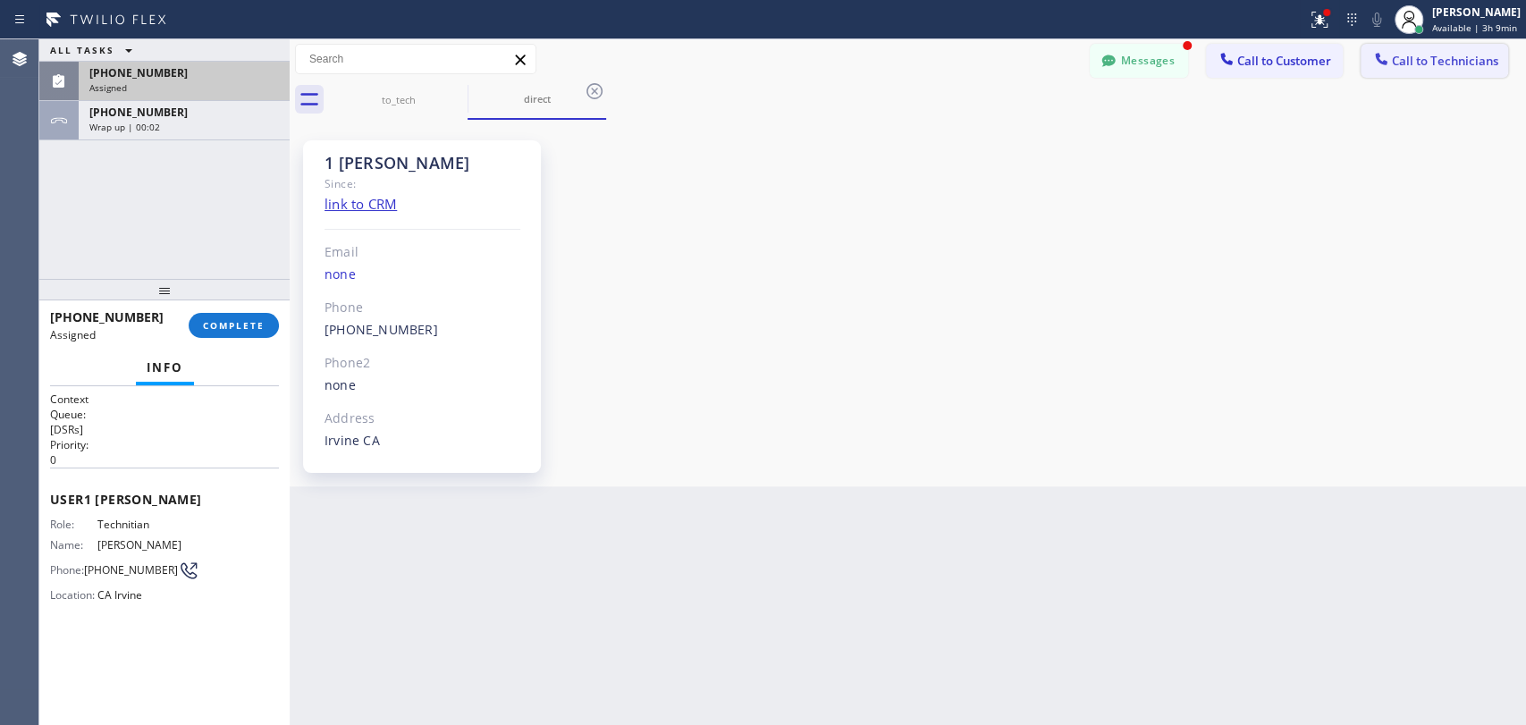
scroll to position [9607, 0]
click at [1421, 61] on span "Call to Technicians" at bounding box center [1445, 61] width 106 height 16
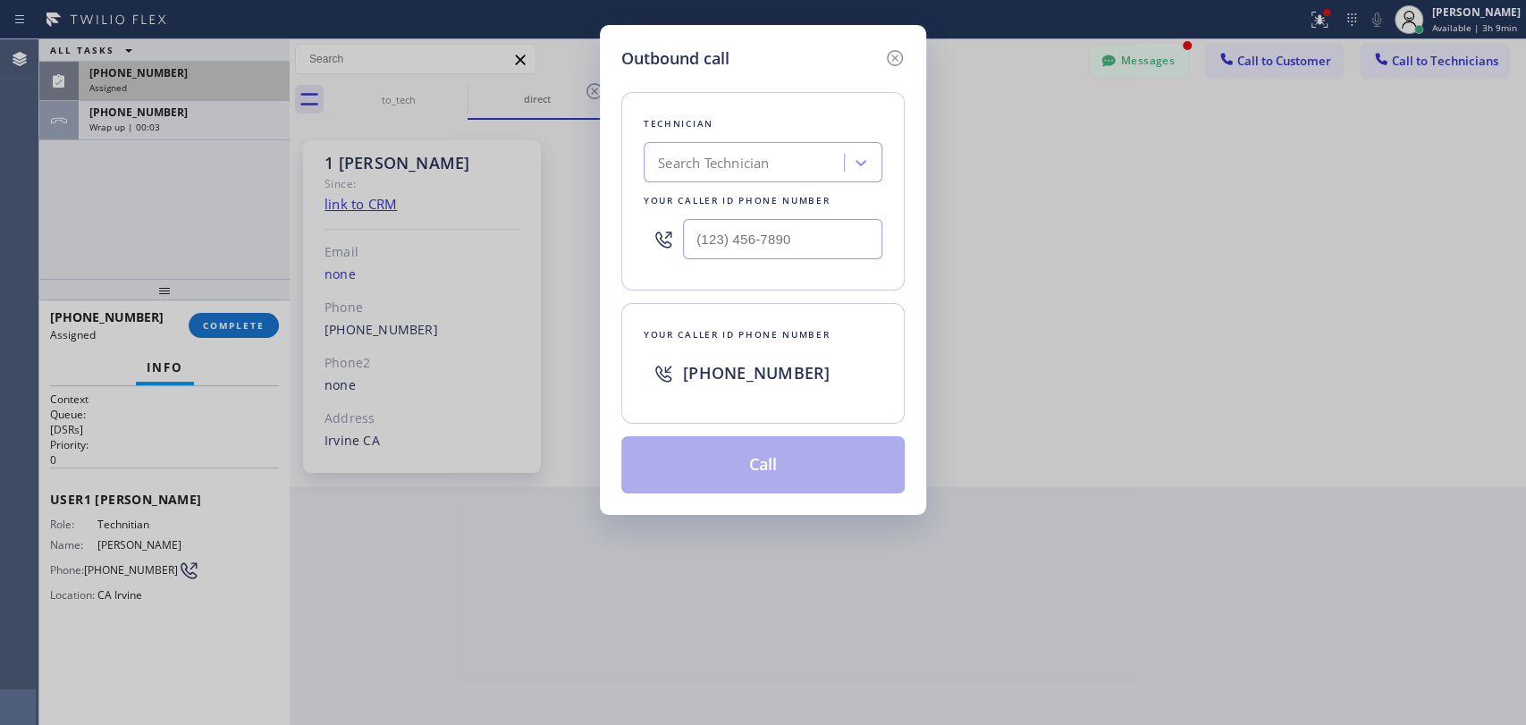
click at [769, 168] on div "Search Technician" at bounding box center [713, 163] width 111 height 21
type input "[PERSON_NAME]"
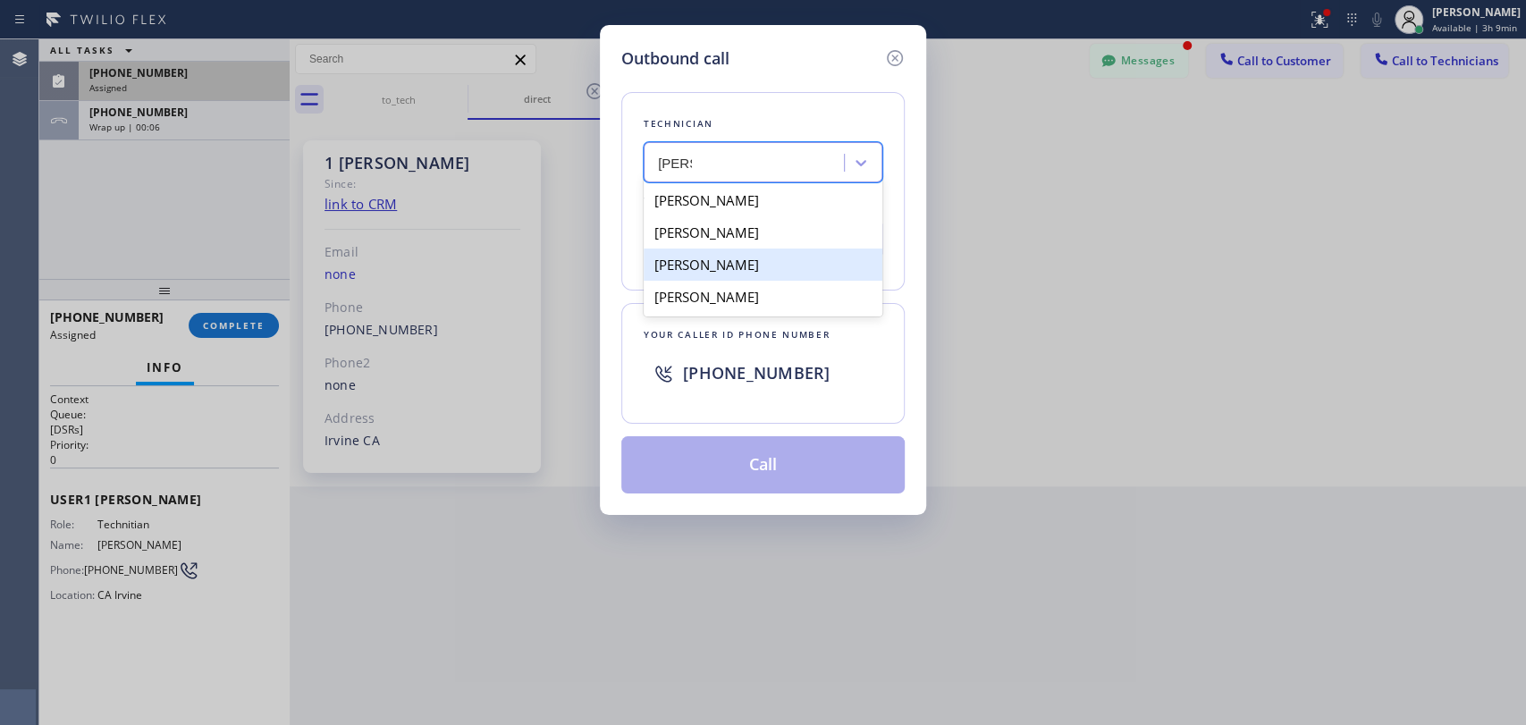
click at [769, 265] on div "[PERSON_NAME]" at bounding box center [762, 264] width 239 height 32
type input "[PHONE_NUMBER]"
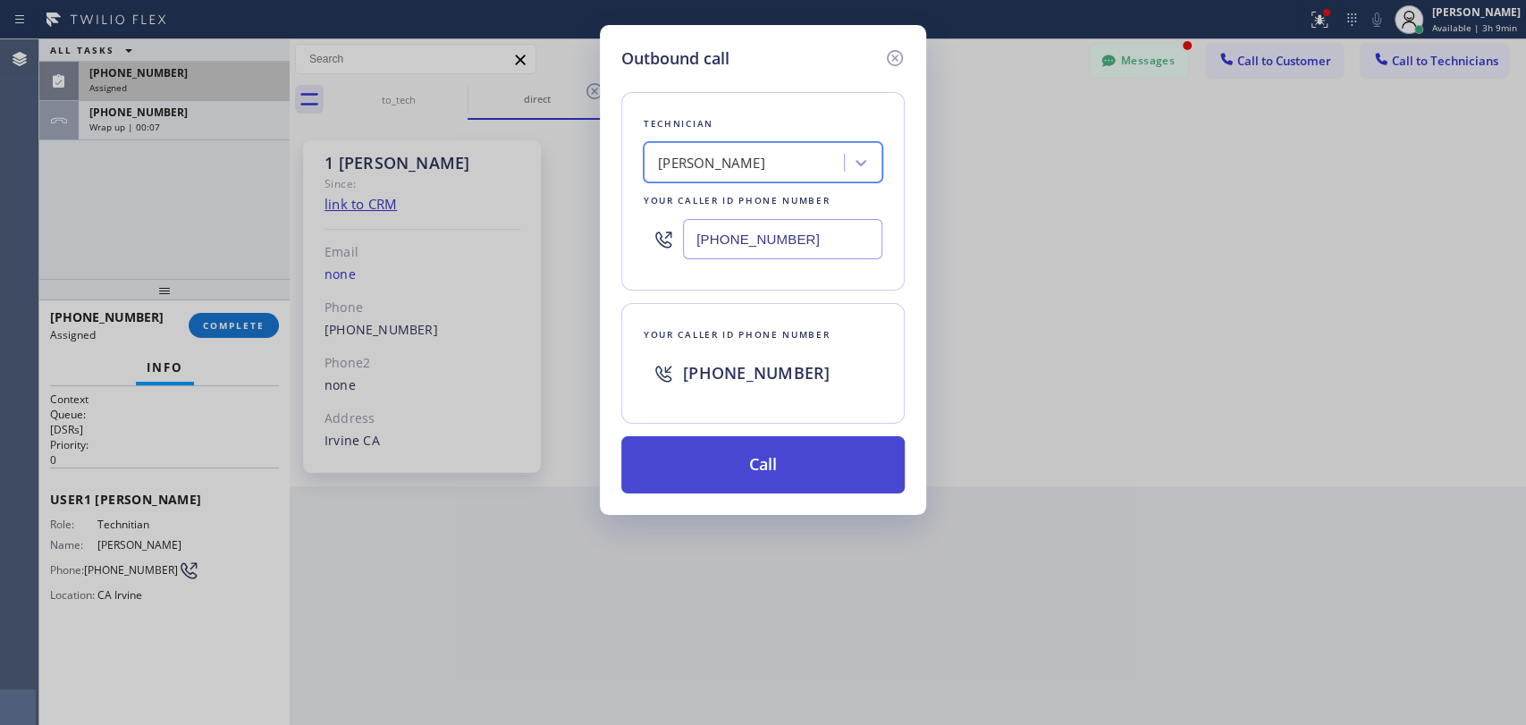
click at [769, 467] on button "Call" at bounding box center [762, 464] width 283 height 57
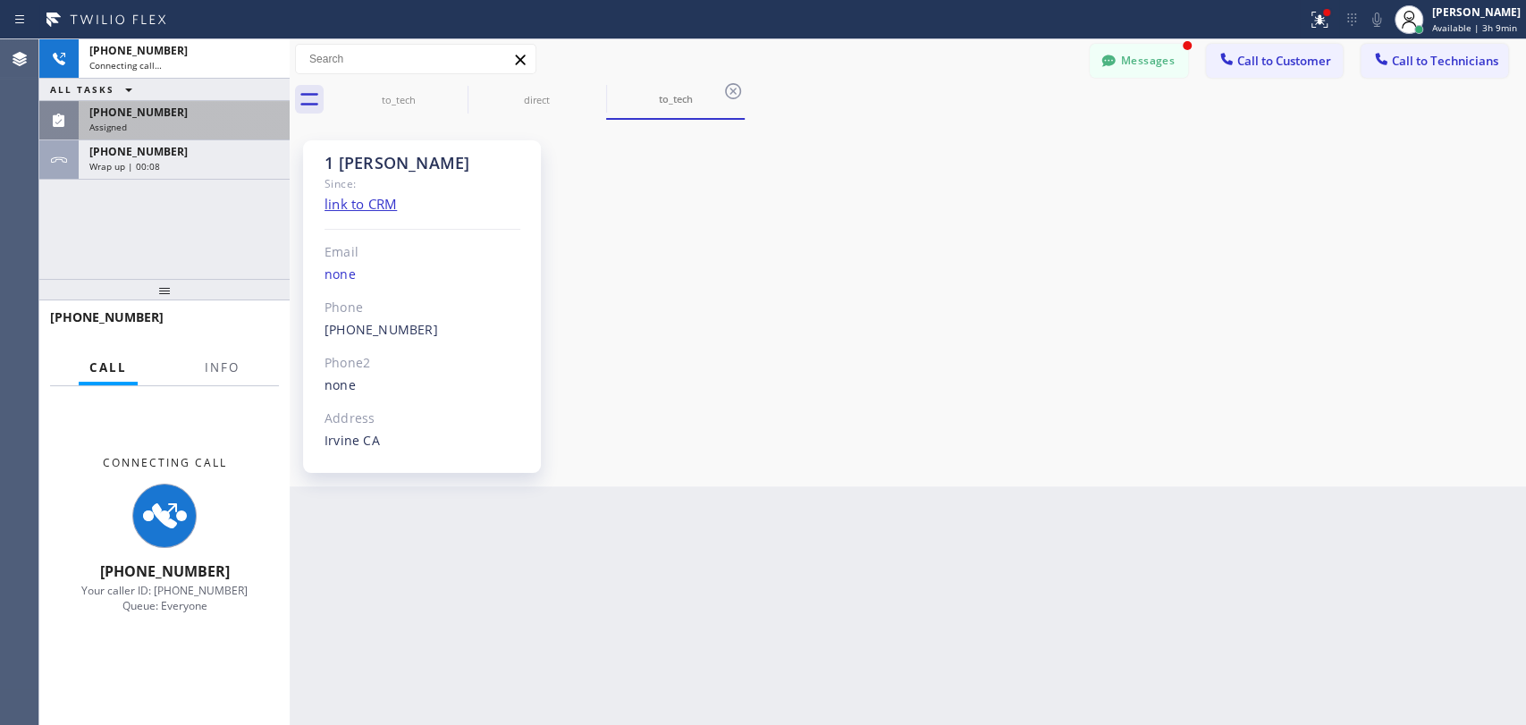
scroll to position [9607, 0]
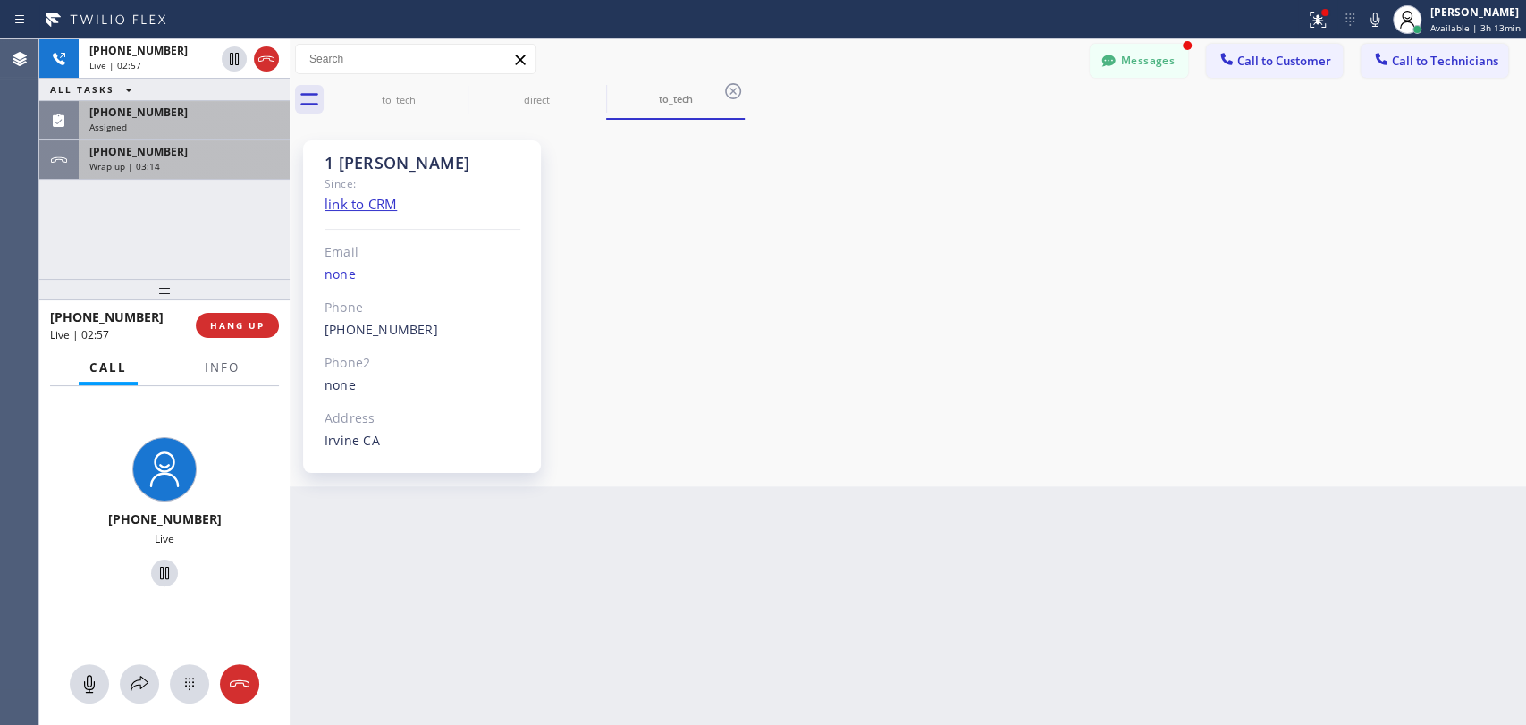
click at [202, 156] on div "[PHONE_NUMBER]" at bounding box center [183, 151] width 189 height 15
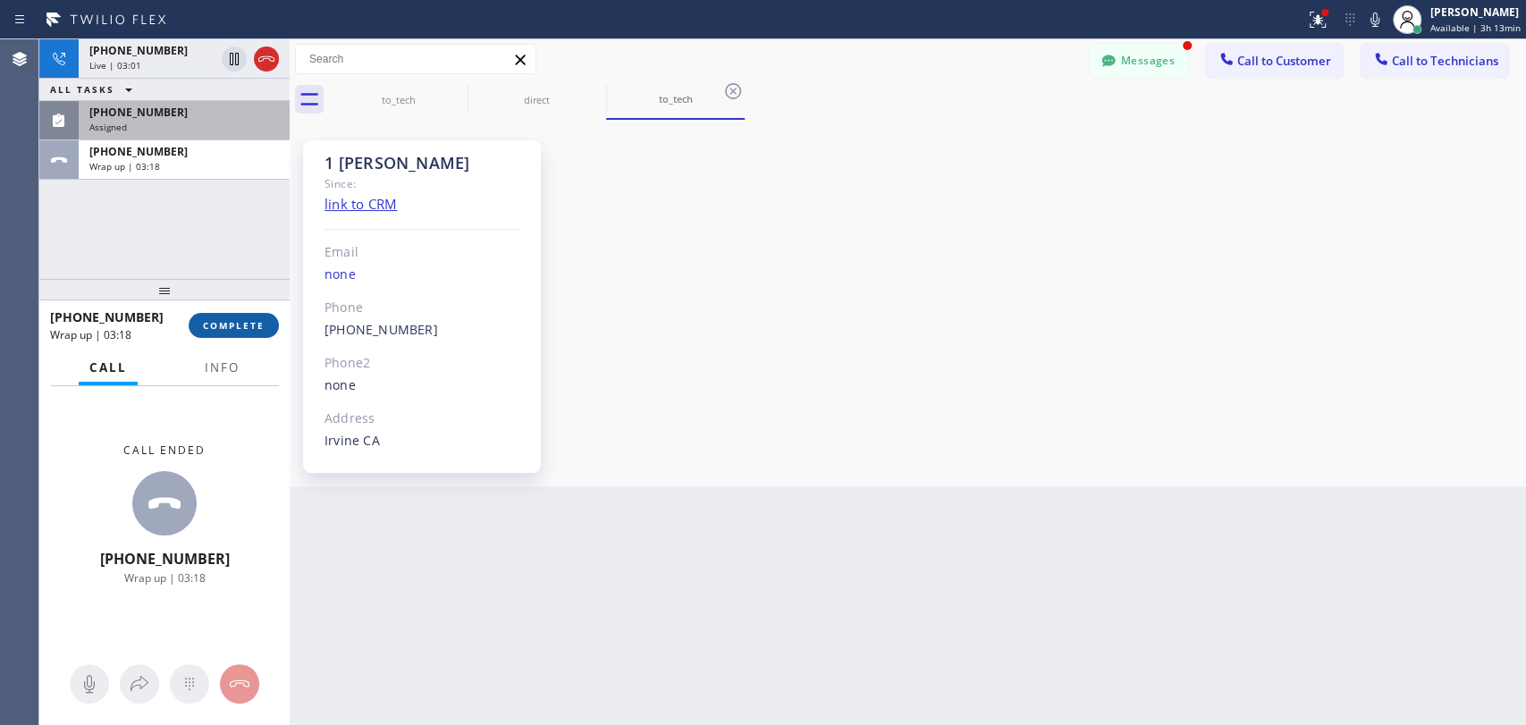
click at [245, 317] on button "COMPLETE" at bounding box center [234, 325] width 90 height 25
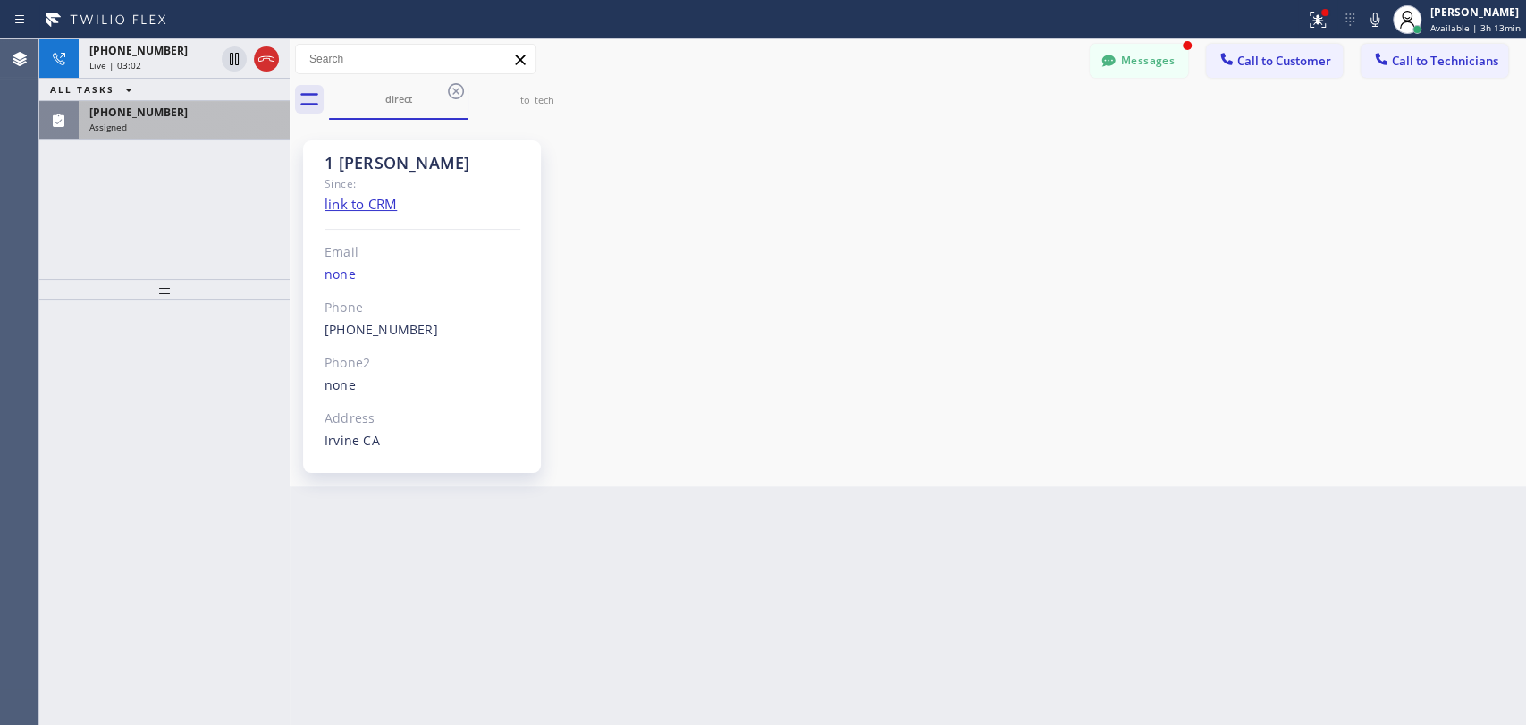
click at [181, 121] on div "Assigned" at bounding box center [183, 127] width 189 height 13
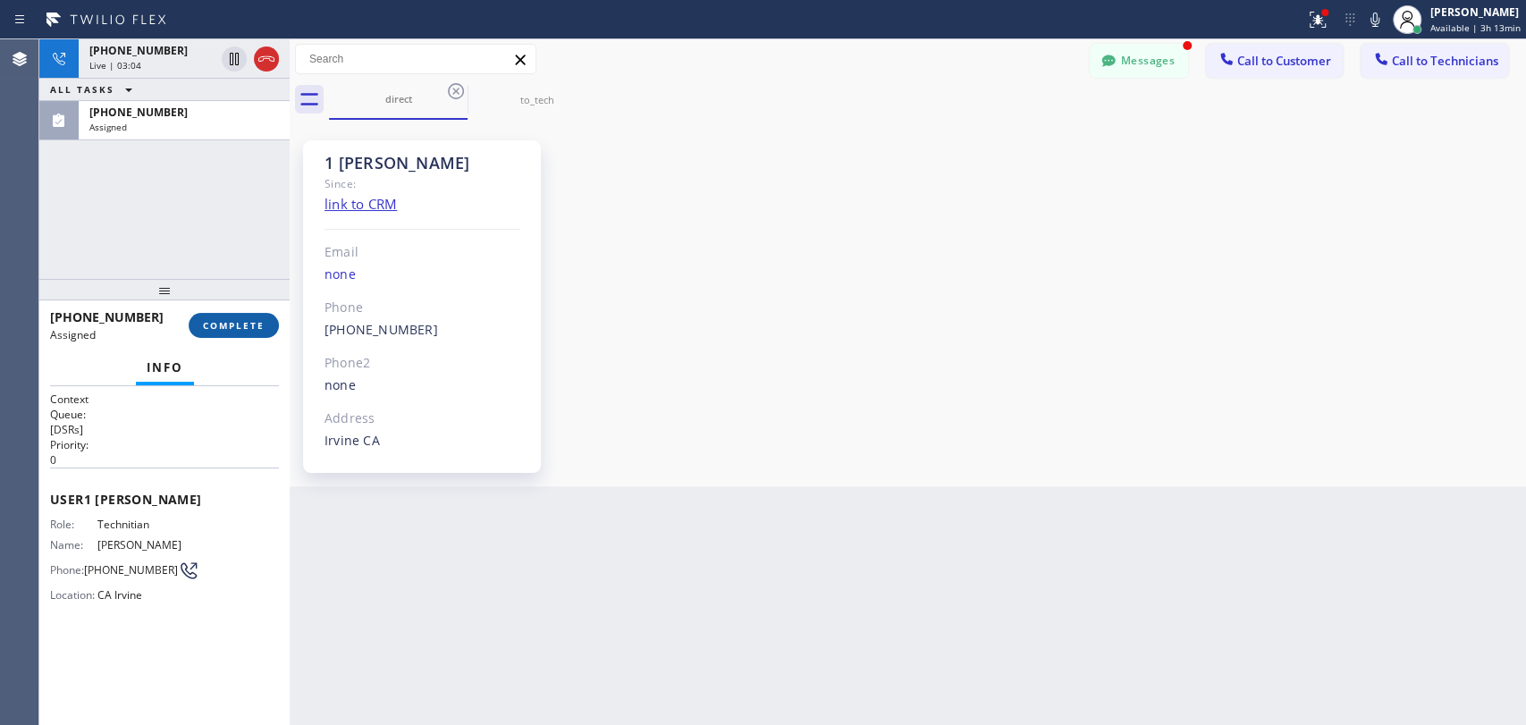
click at [216, 328] on span "COMPLETE" at bounding box center [234, 325] width 62 height 13
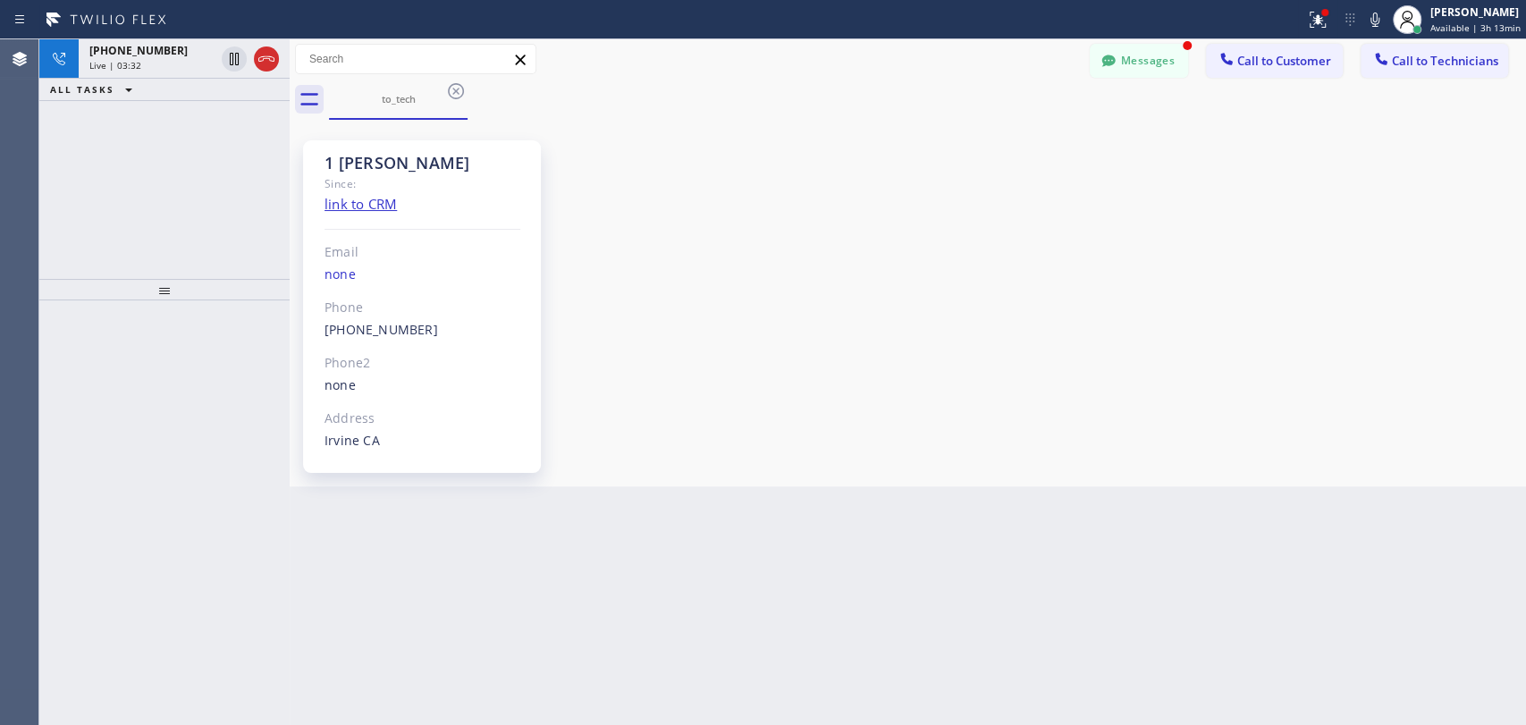
click at [1332, 323] on div "1 [PERSON_NAME] Since: link to CRM Email none Phone [PHONE_NUMBER] Outbound cal…" at bounding box center [907, 302] width 1227 height 357
click at [264, 54] on icon at bounding box center [266, 58] width 21 height 21
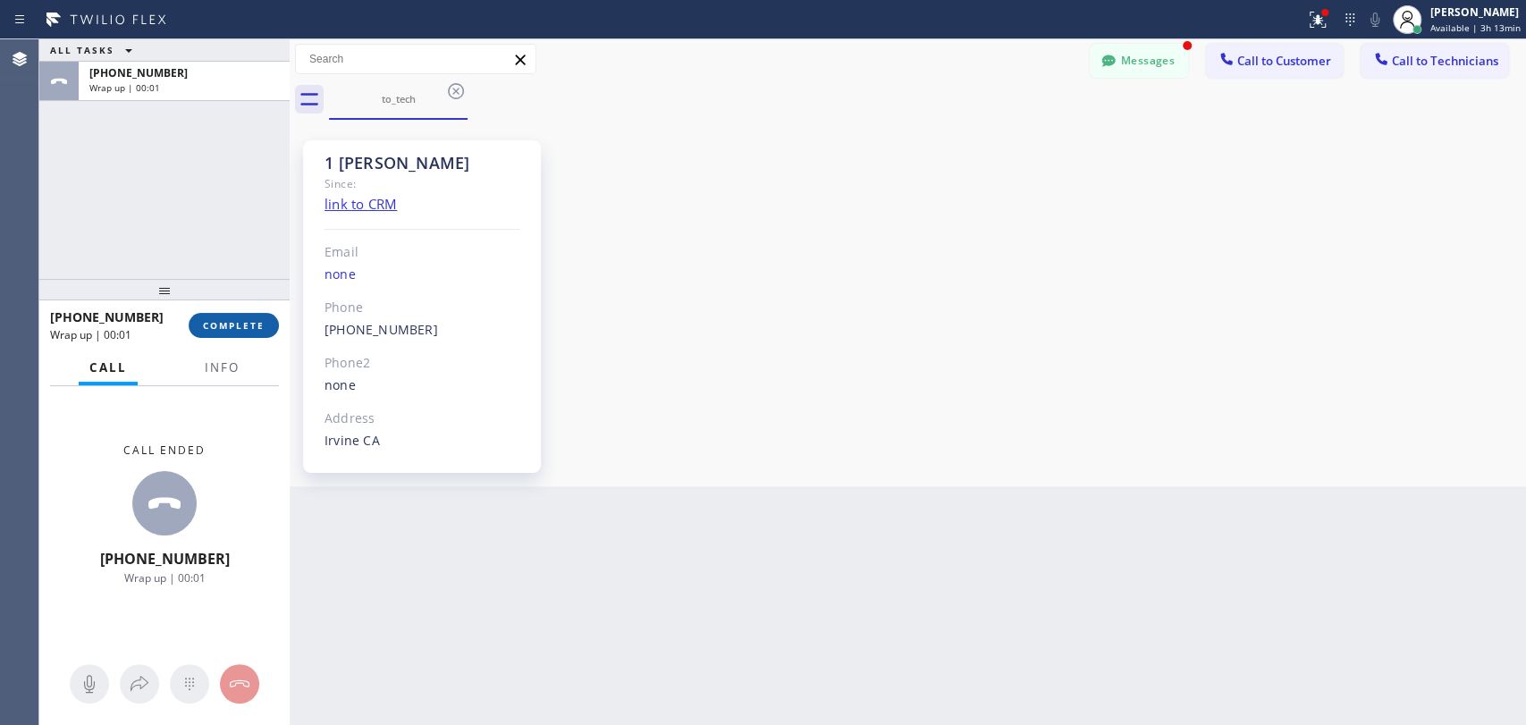
click at [264, 328] on span "COMPLETE" at bounding box center [234, 325] width 62 height 13
